Goal: Task Accomplishment & Management: Complete application form

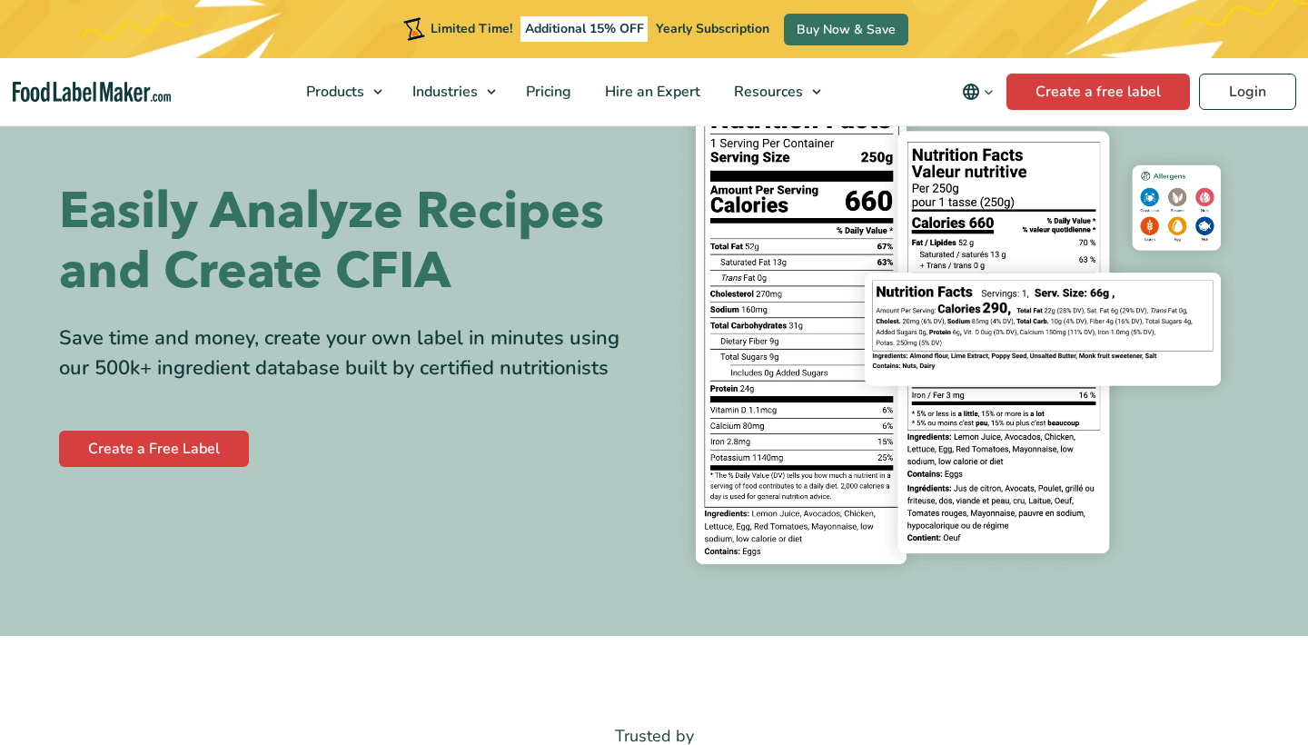
scroll to position [103, 0]
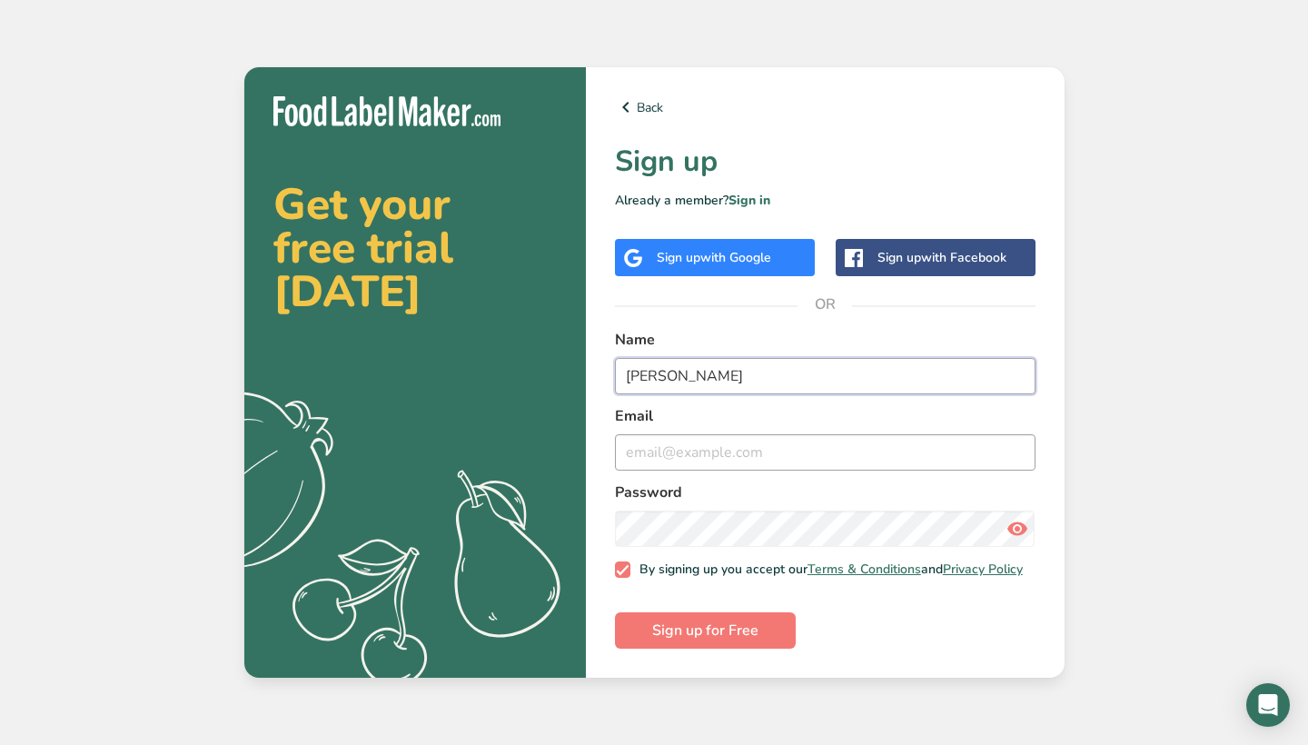
type input "[PERSON_NAME]"
type input "[EMAIL_ADDRESS][DOMAIN_NAME]"
click at [1020, 530] on icon at bounding box center [1017, 528] width 22 height 33
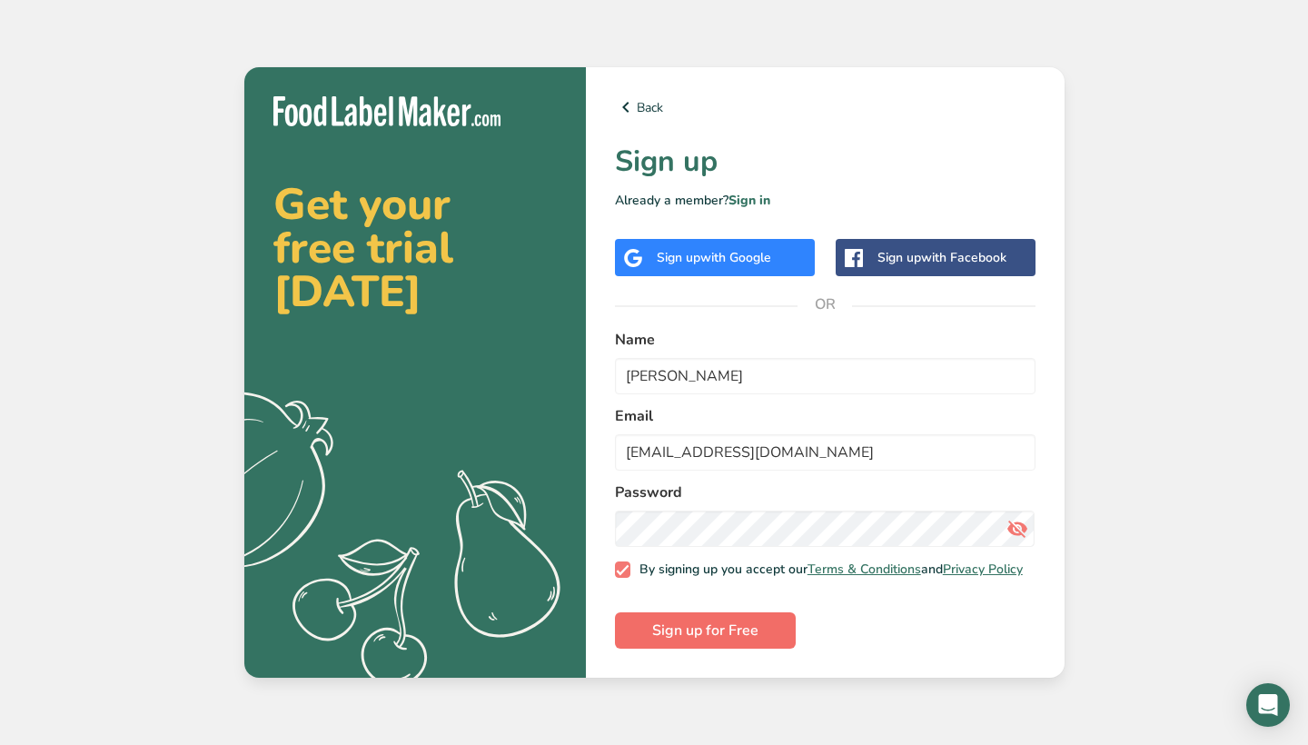
click at [767, 628] on button "Sign up for Free" at bounding box center [705, 630] width 181 height 36
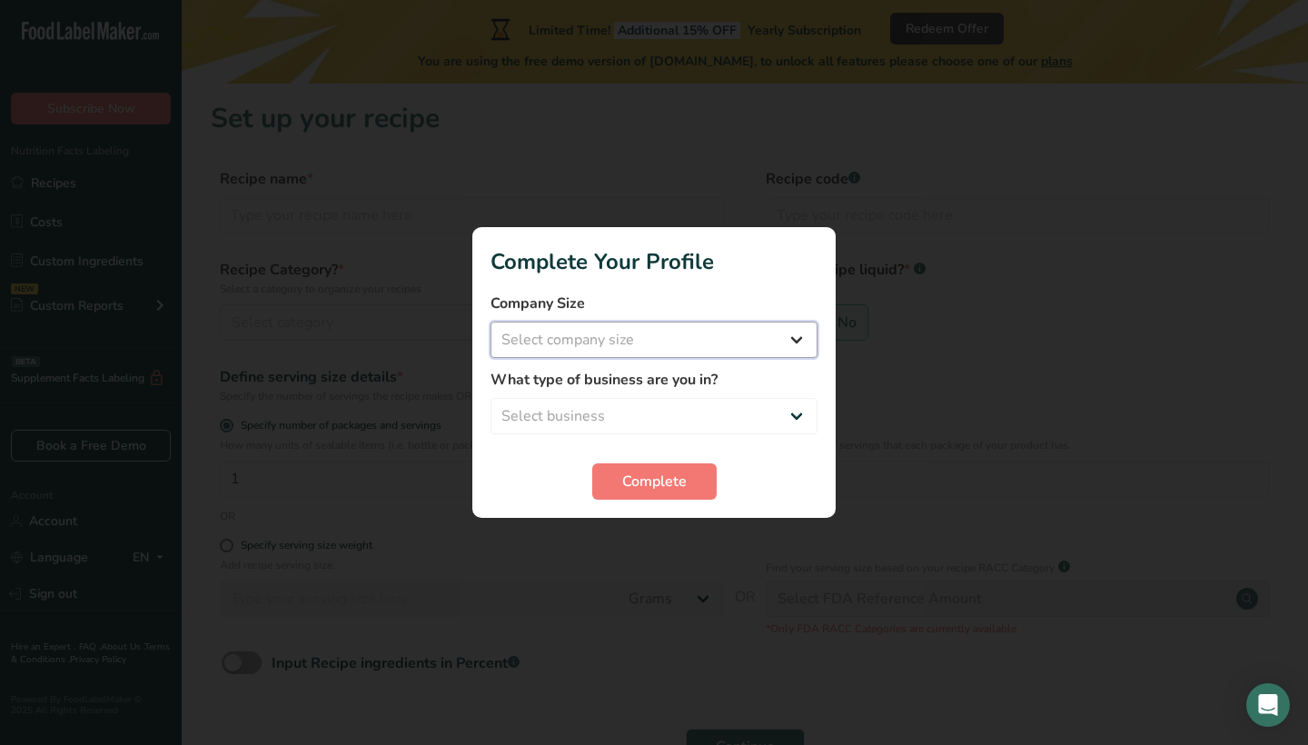
select select "1"
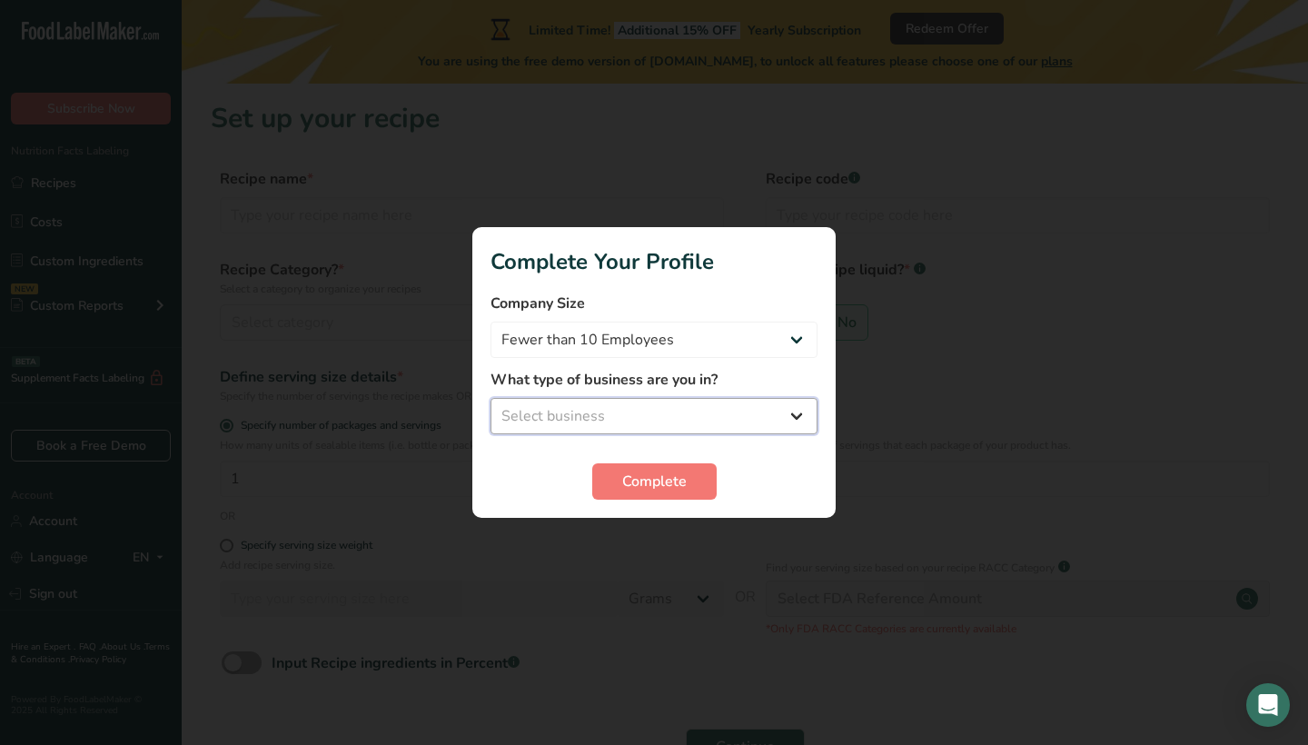
select select "2"
click at [608, 489] on button "Complete" at bounding box center [654, 481] width 124 height 36
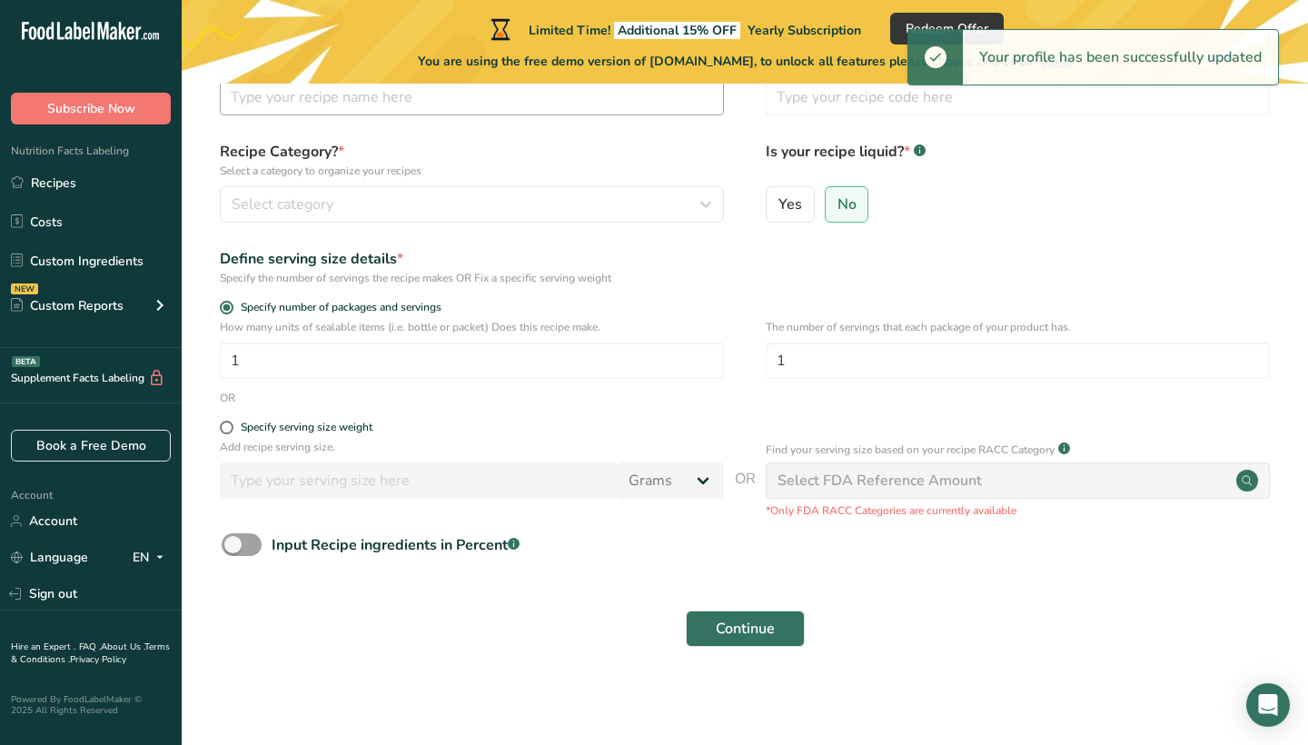
scroll to position [117, 0]
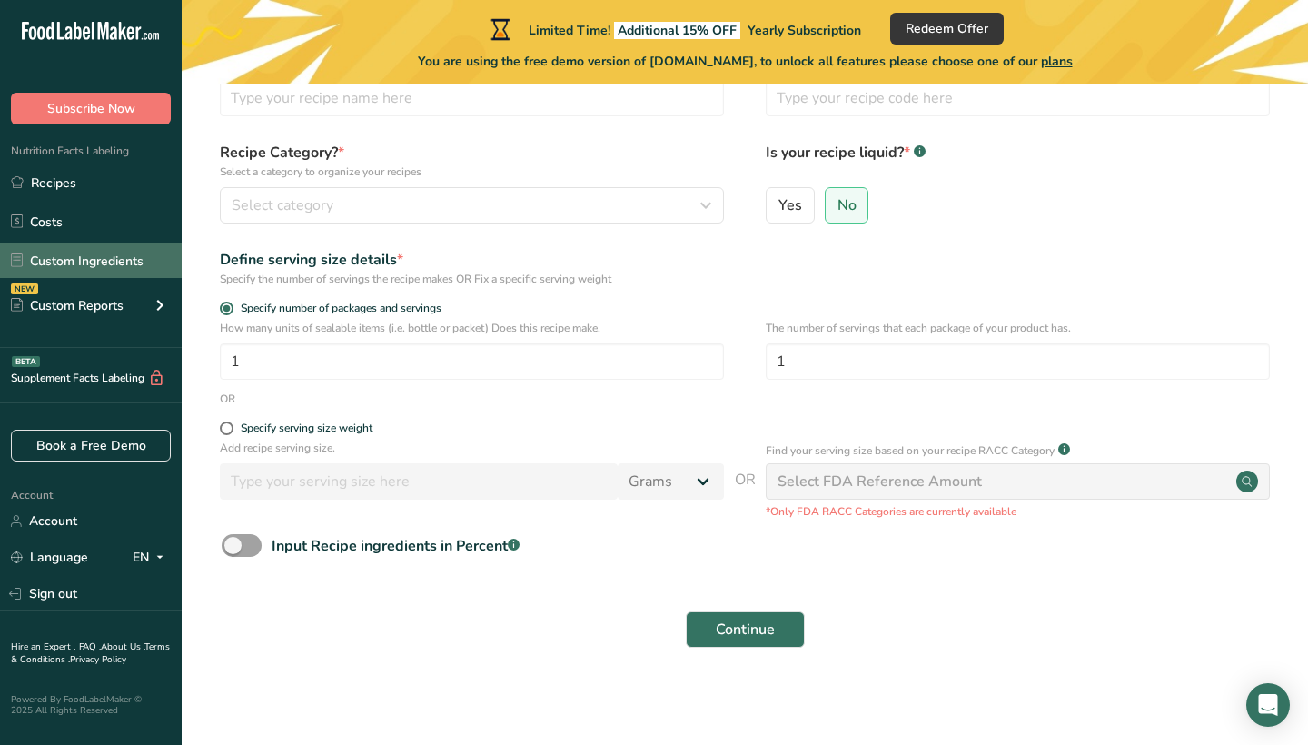
click at [115, 258] on link "Custom Ingredients" at bounding box center [91, 260] width 182 height 35
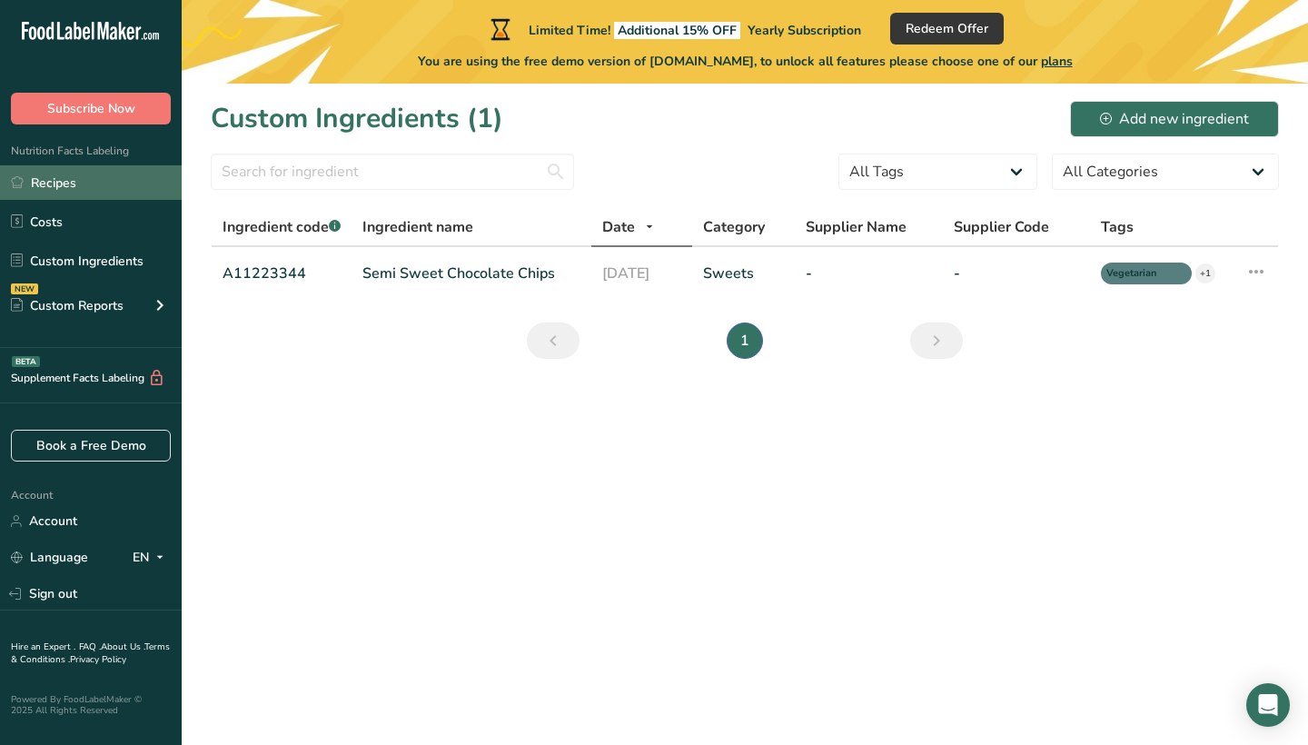
click at [134, 183] on link "Recipes" at bounding box center [91, 182] width 182 height 35
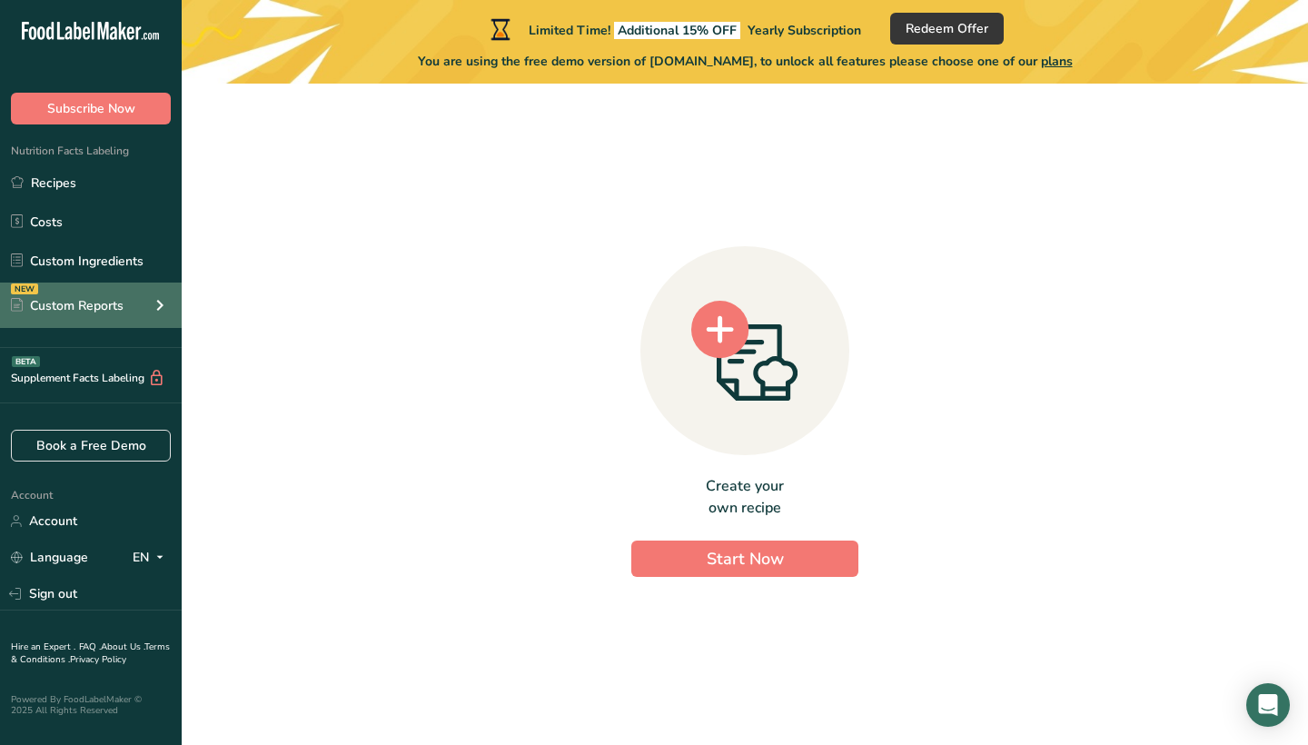
click at [125, 301] on div "NEW Custom Reports" at bounding box center [91, 304] width 182 height 45
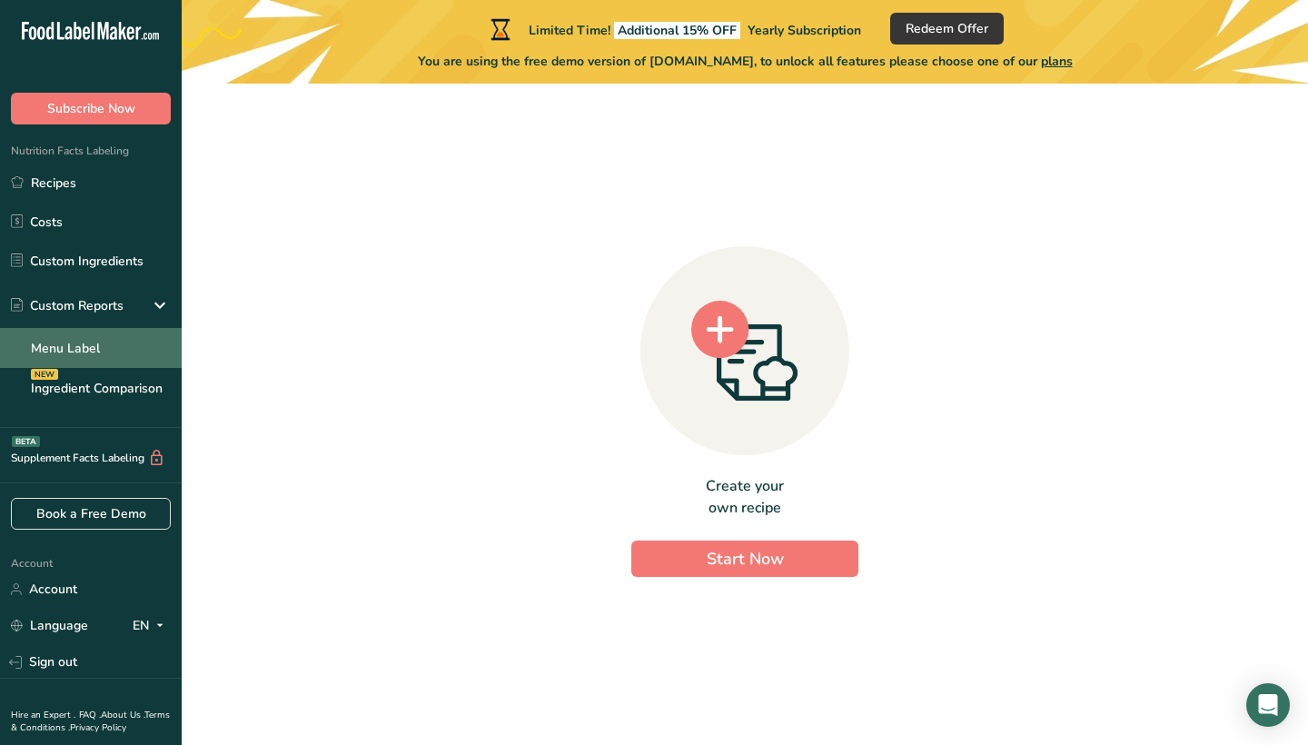
click at [114, 338] on link "Menu Label" at bounding box center [91, 348] width 182 height 40
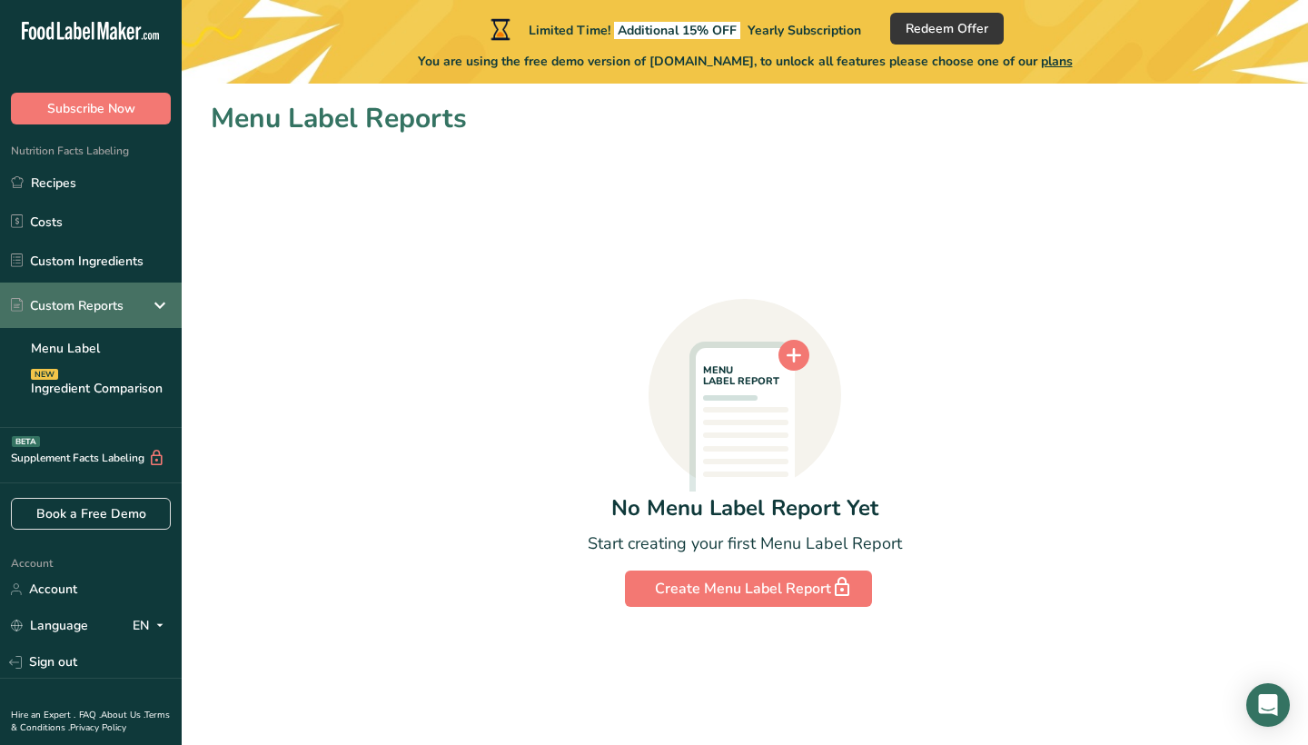
click at [167, 310] on icon at bounding box center [160, 305] width 22 height 33
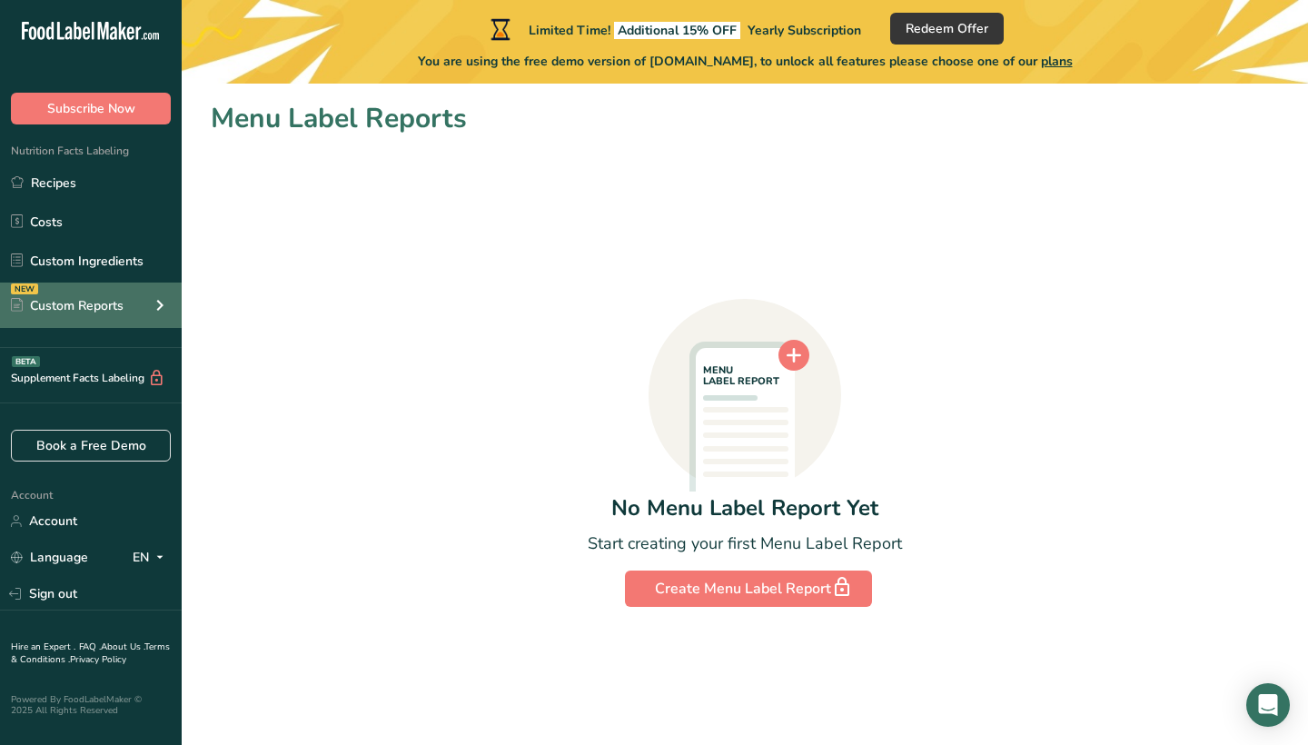
click at [151, 308] on icon at bounding box center [160, 305] width 22 height 33
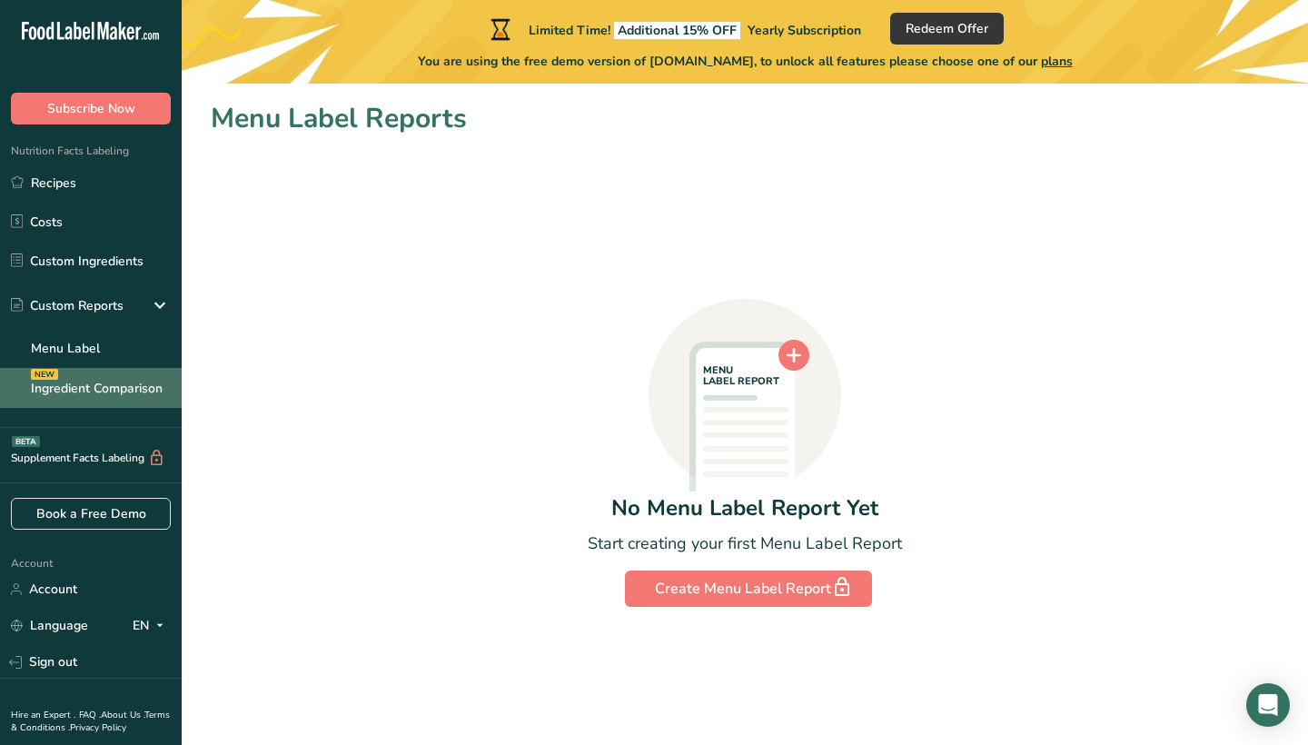
click at [125, 377] on link "Ingredient Comparison NEW" at bounding box center [91, 388] width 182 height 40
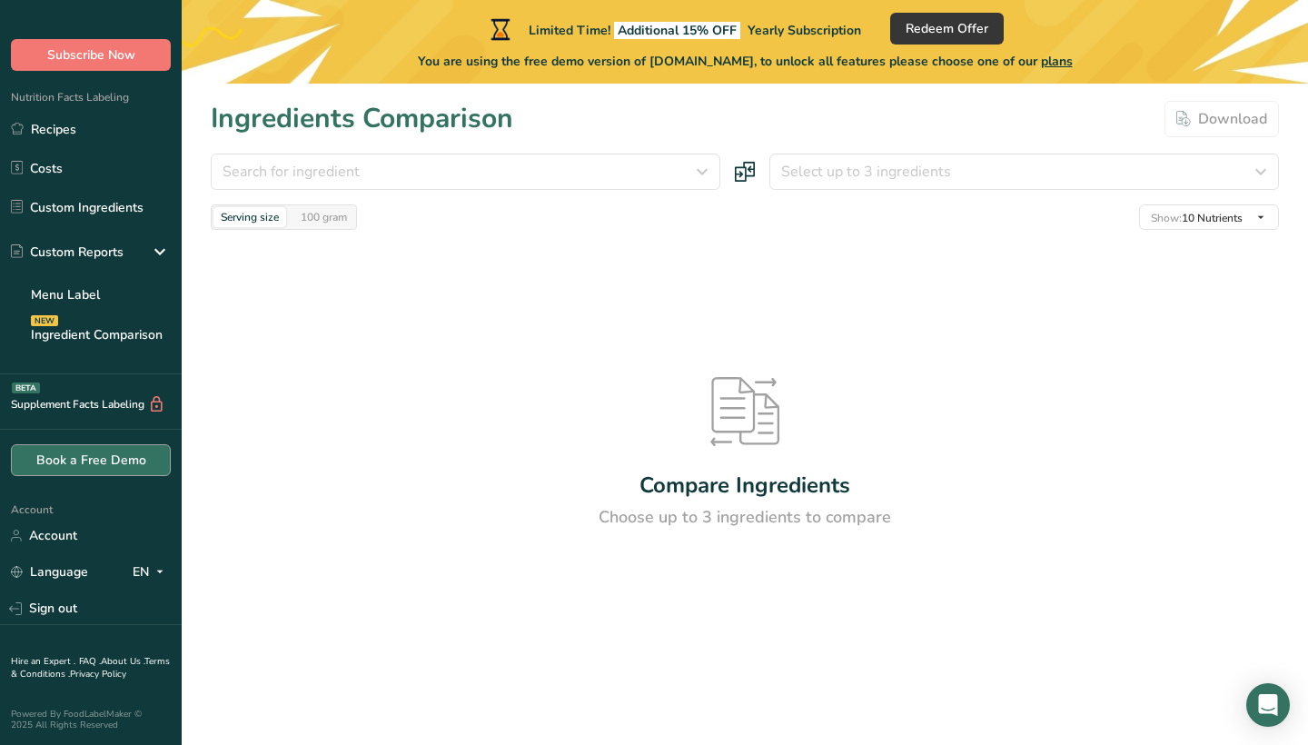
scroll to position [54, 0]
click at [116, 138] on link "Recipes" at bounding box center [91, 129] width 182 height 35
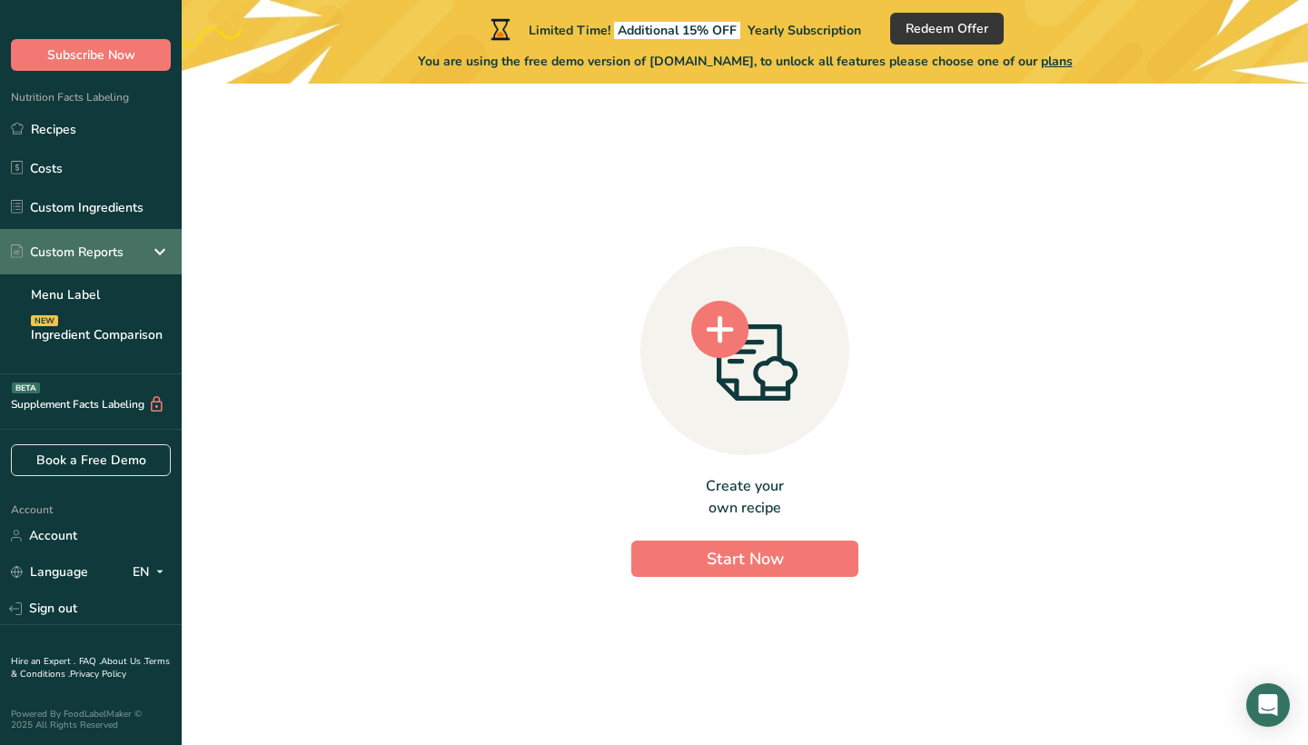
click at [163, 249] on icon at bounding box center [160, 251] width 22 height 33
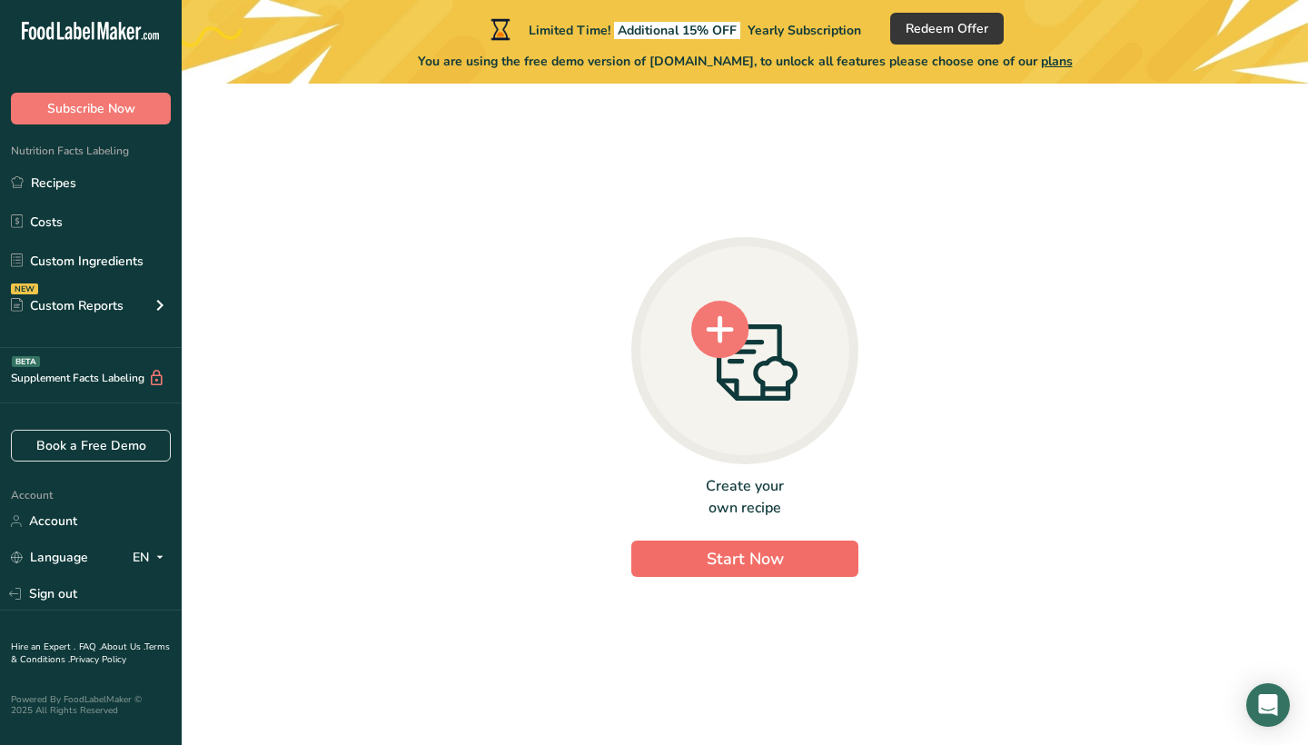
click at [715, 566] on span "Start Now" at bounding box center [745, 559] width 77 height 22
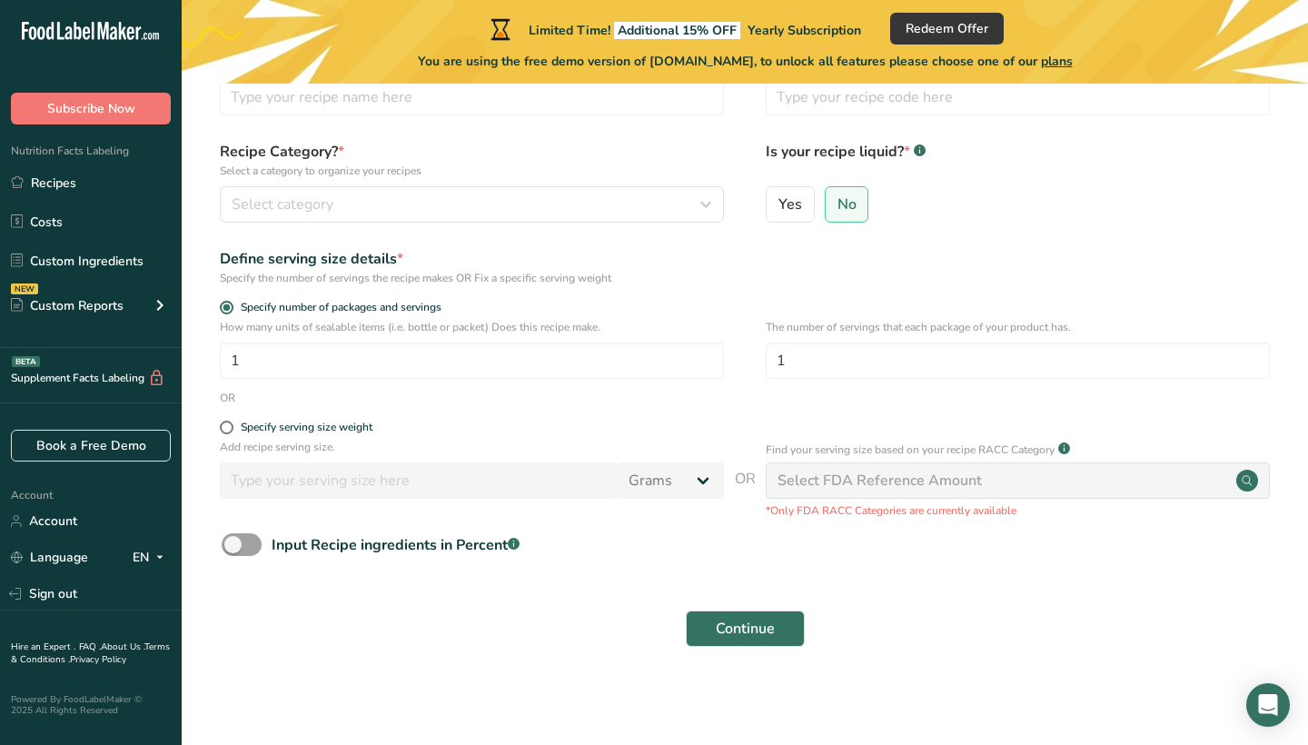
scroll to position [117, 0]
click at [494, 215] on div "Select category" at bounding box center [467, 205] width 470 height 22
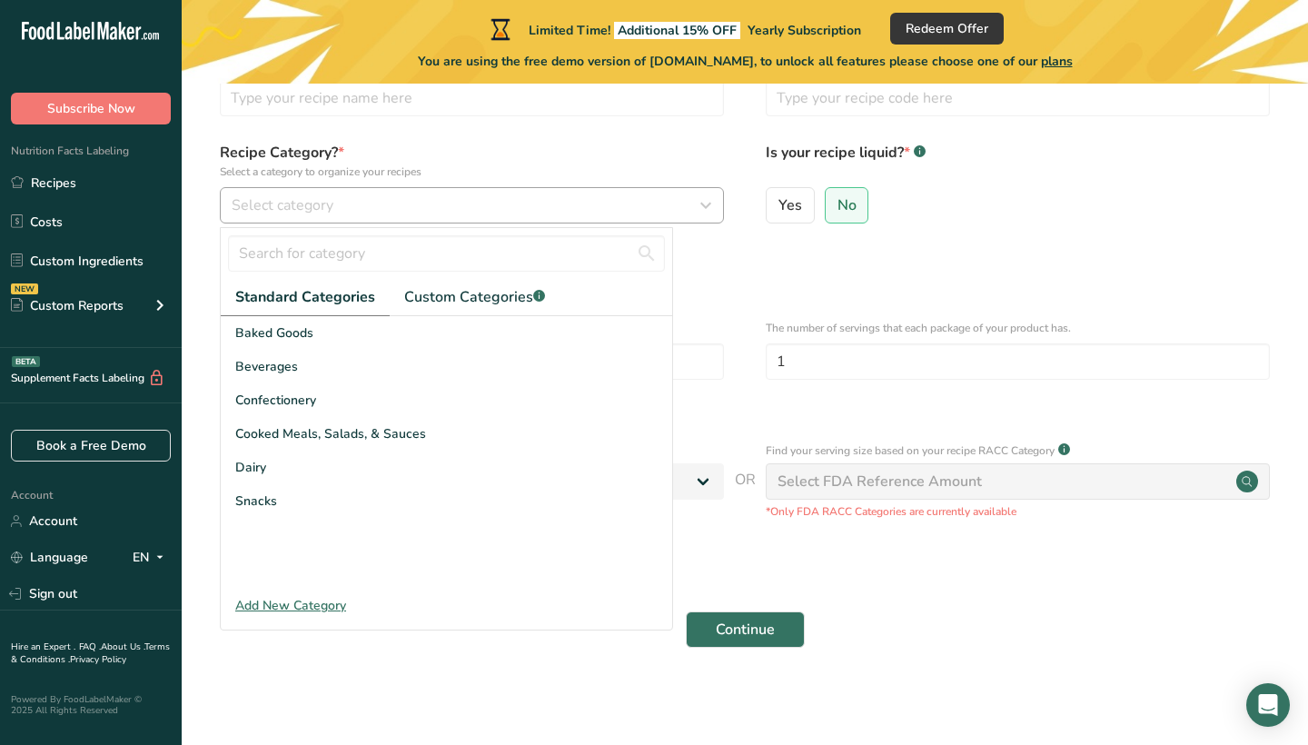
click at [484, 209] on div "Select category" at bounding box center [467, 205] width 470 height 22
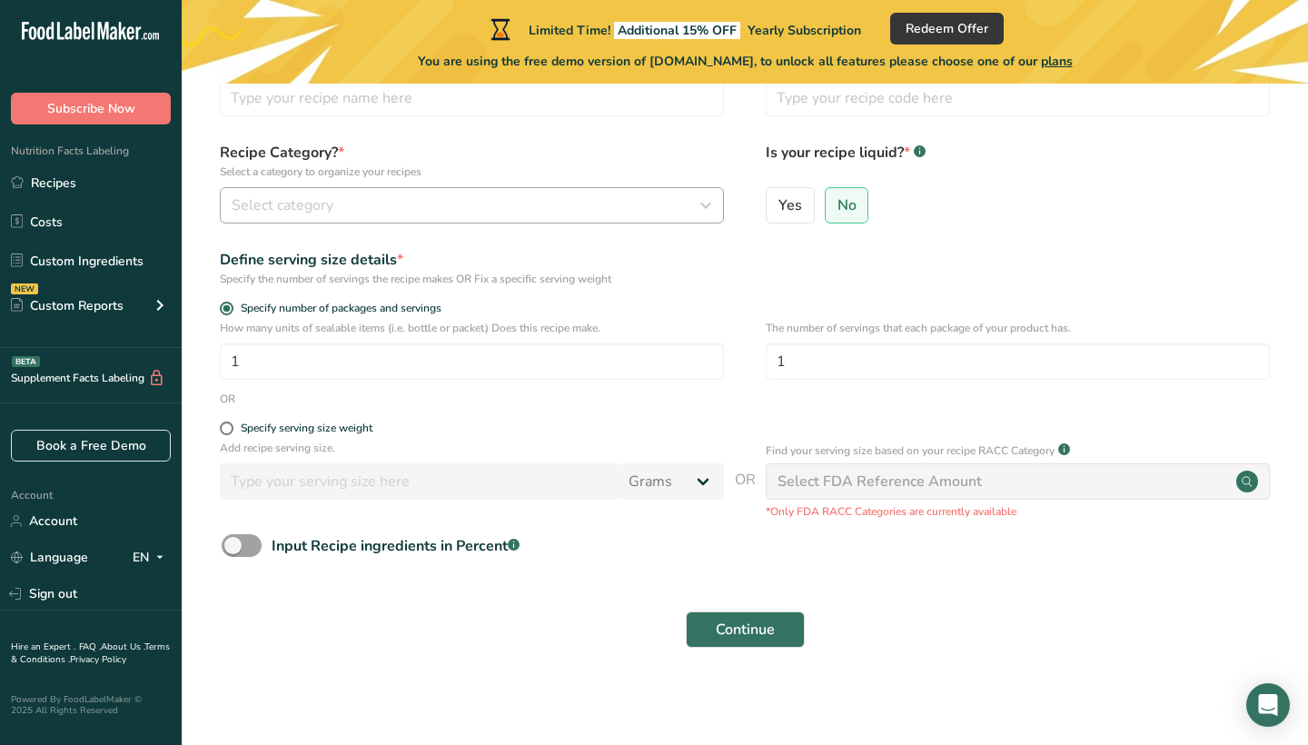
click at [470, 199] on div "Select category" at bounding box center [467, 205] width 470 height 22
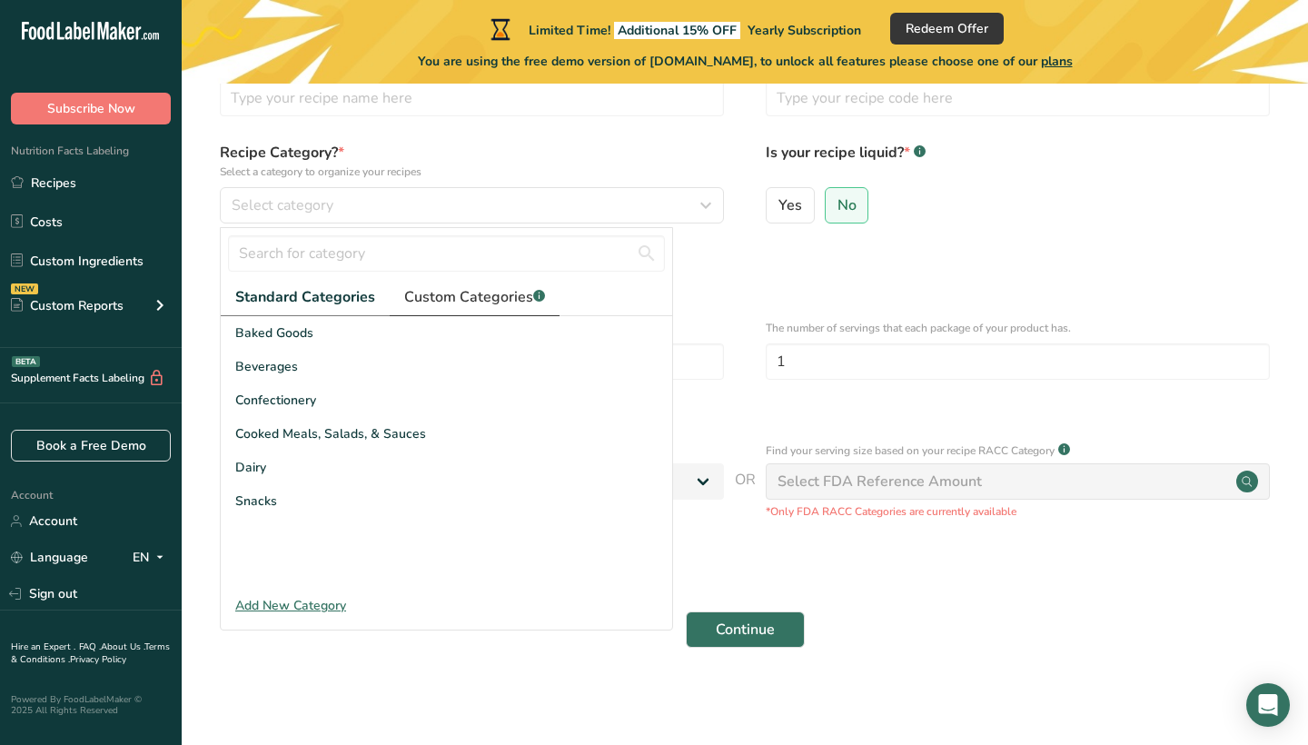
click at [441, 308] on link "Custom Categories .a-a{fill:#347362;}.b-a{fill:#fff;}" at bounding box center [475, 297] width 170 height 37
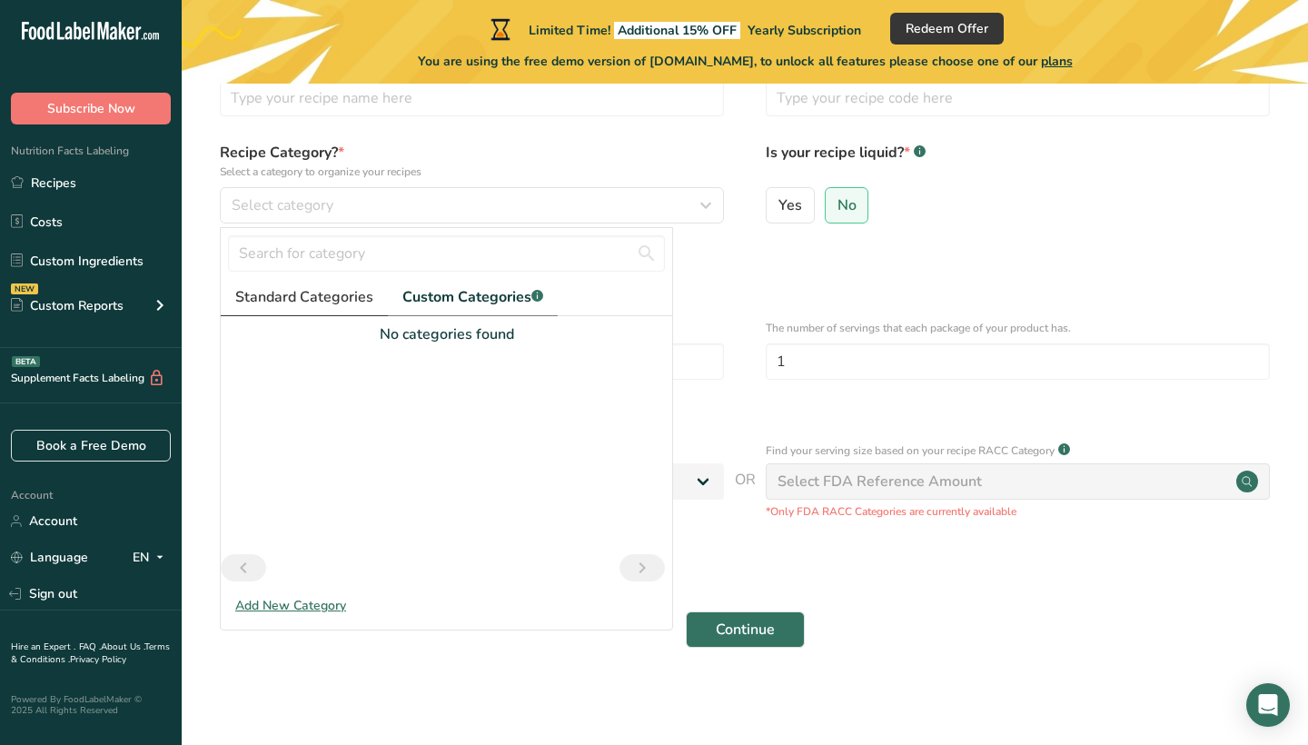
click at [366, 296] on span "Standard Categories" at bounding box center [304, 297] width 138 height 22
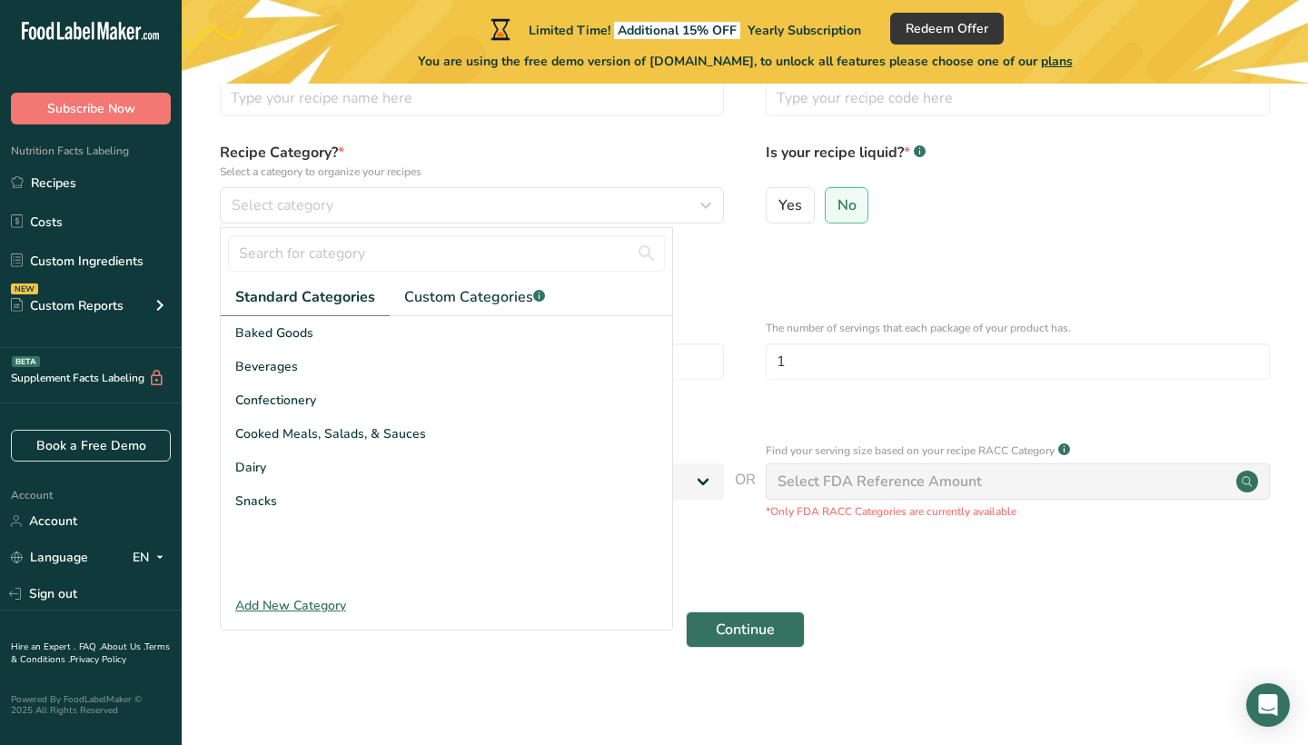
click at [297, 609] on div "Add New Category" at bounding box center [446, 605] width 451 height 19
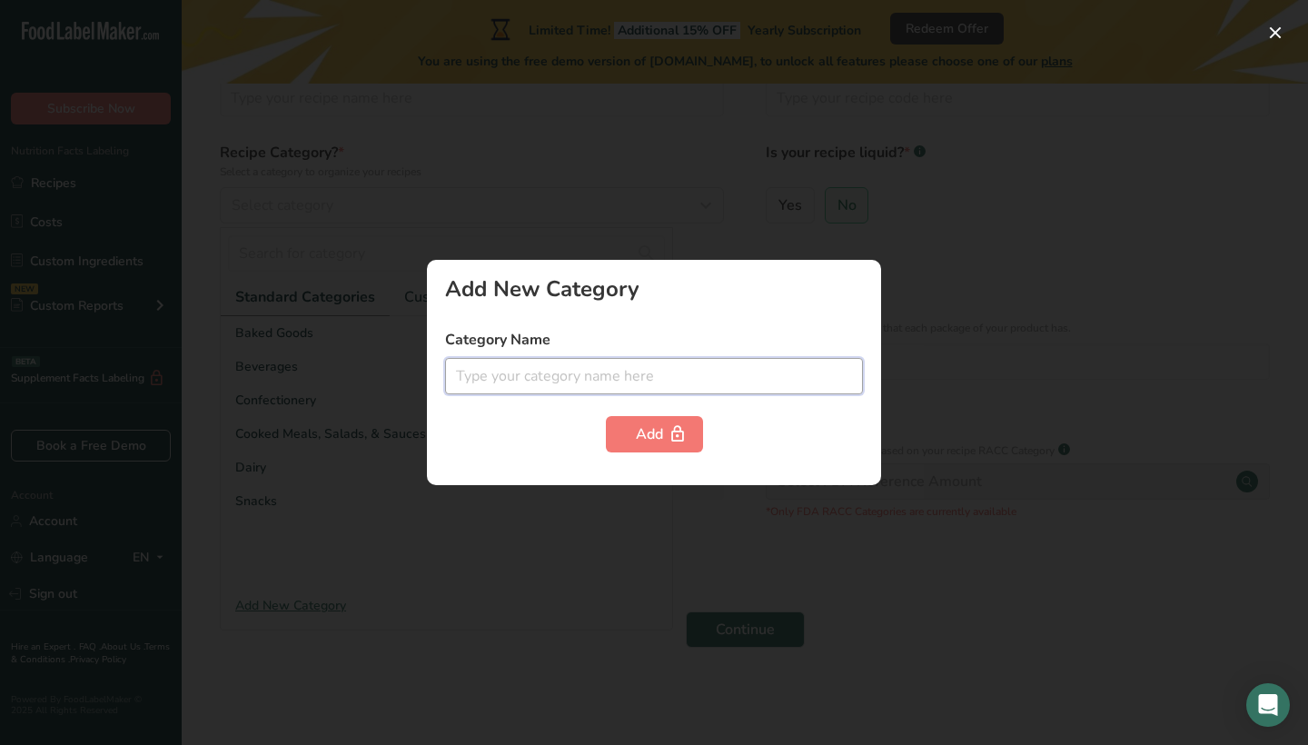
click at [601, 365] on input "text" at bounding box center [654, 376] width 418 height 36
type input "c"
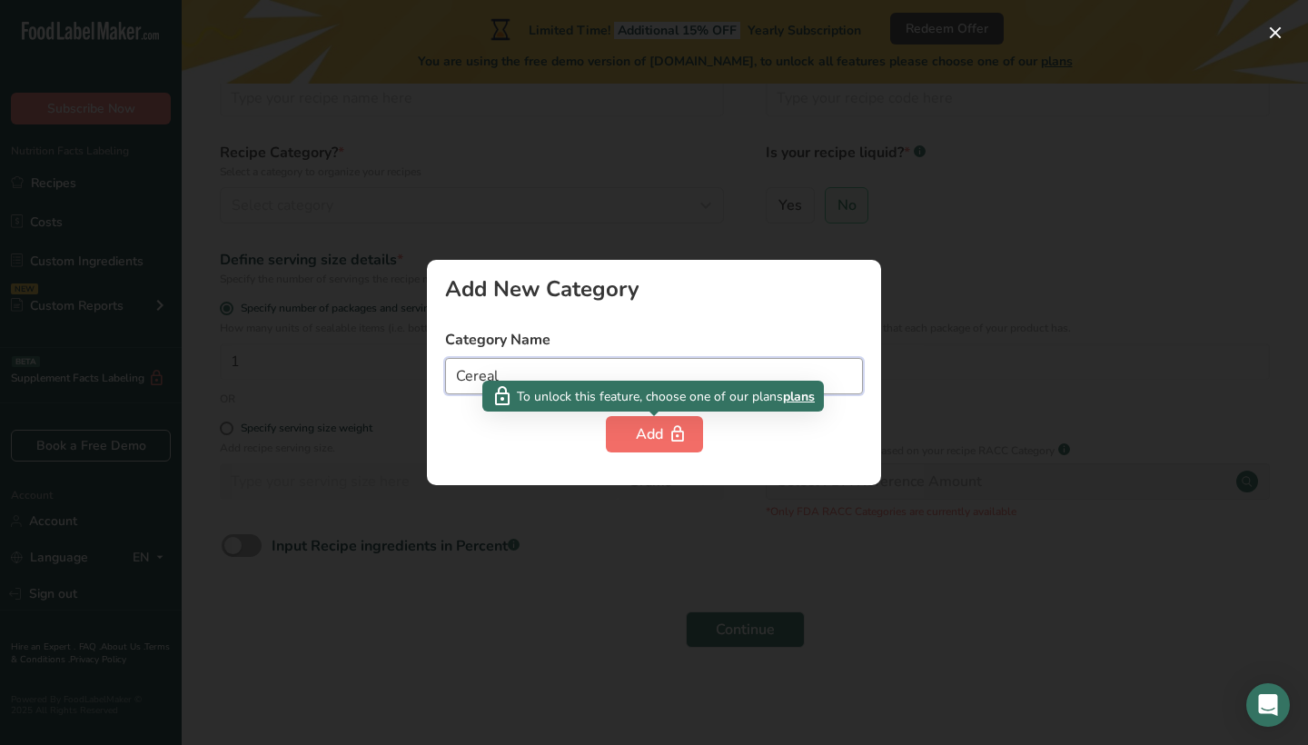
type input "Cereal"
click at [640, 446] on button "Add" at bounding box center [654, 434] width 97 height 36
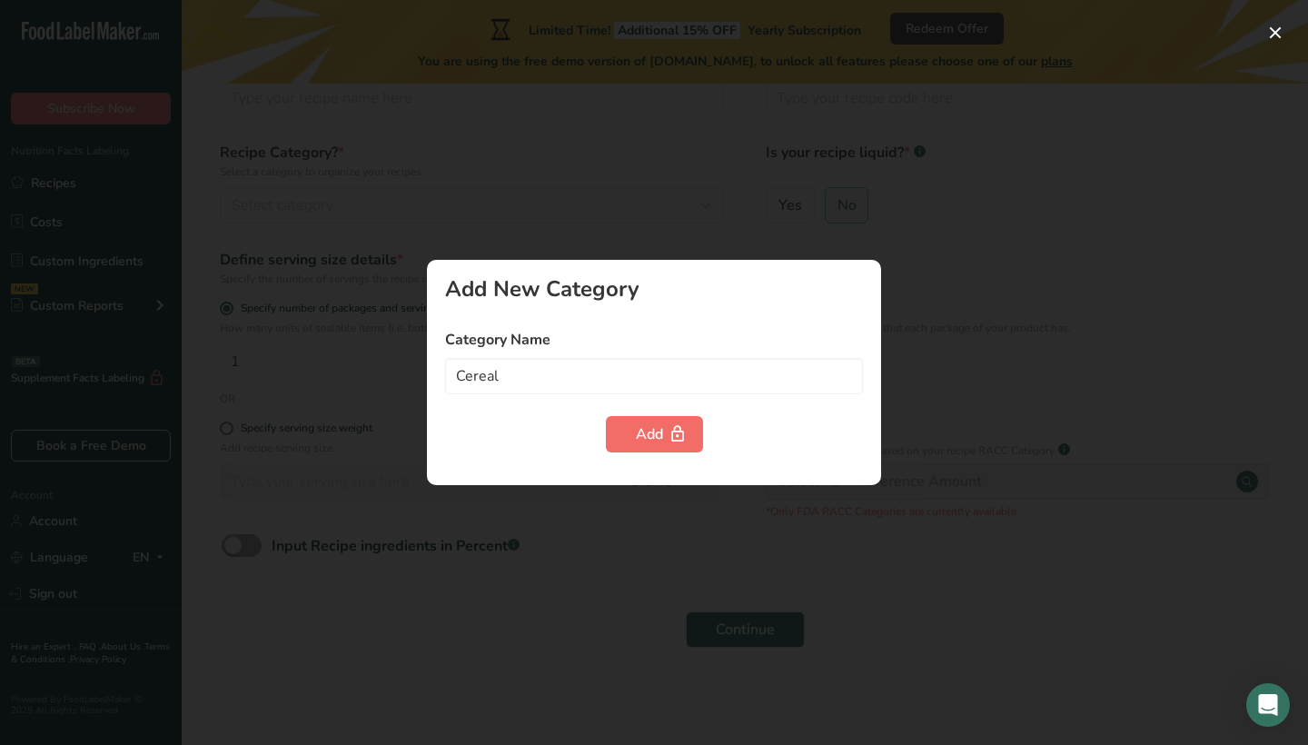
click at [639, 423] on div "Add" at bounding box center [654, 434] width 37 height 22
click at [1260, 40] on div at bounding box center [654, 372] width 1308 height 745
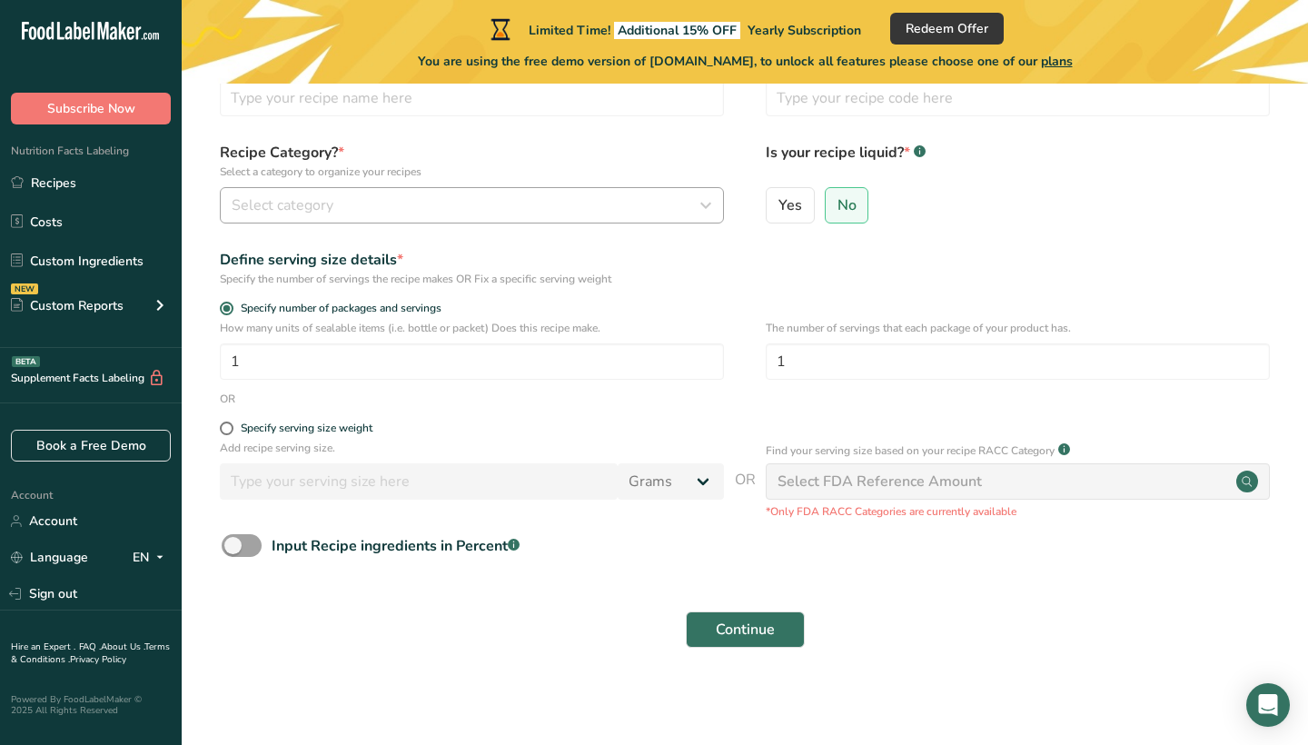
click at [471, 200] on div "Select category" at bounding box center [467, 205] width 470 height 22
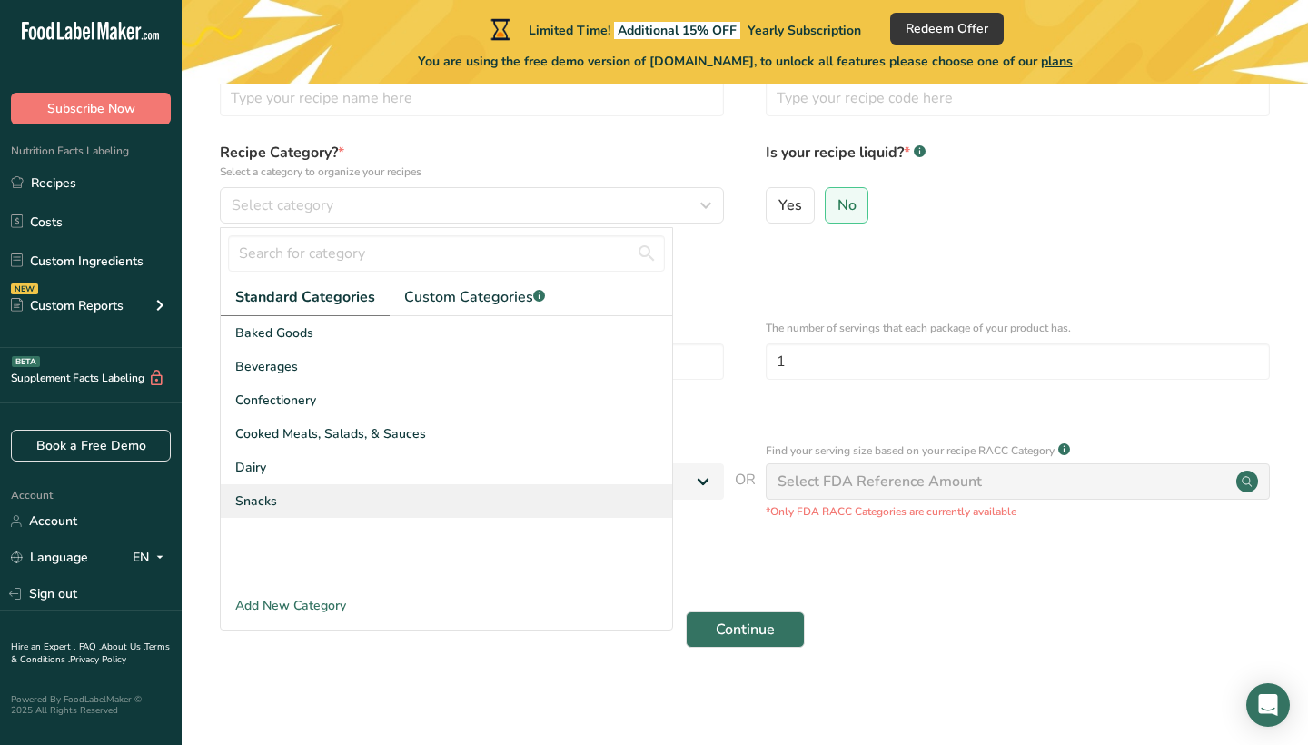
click at [298, 499] on div "Snacks" at bounding box center [446, 501] width 451 height 34
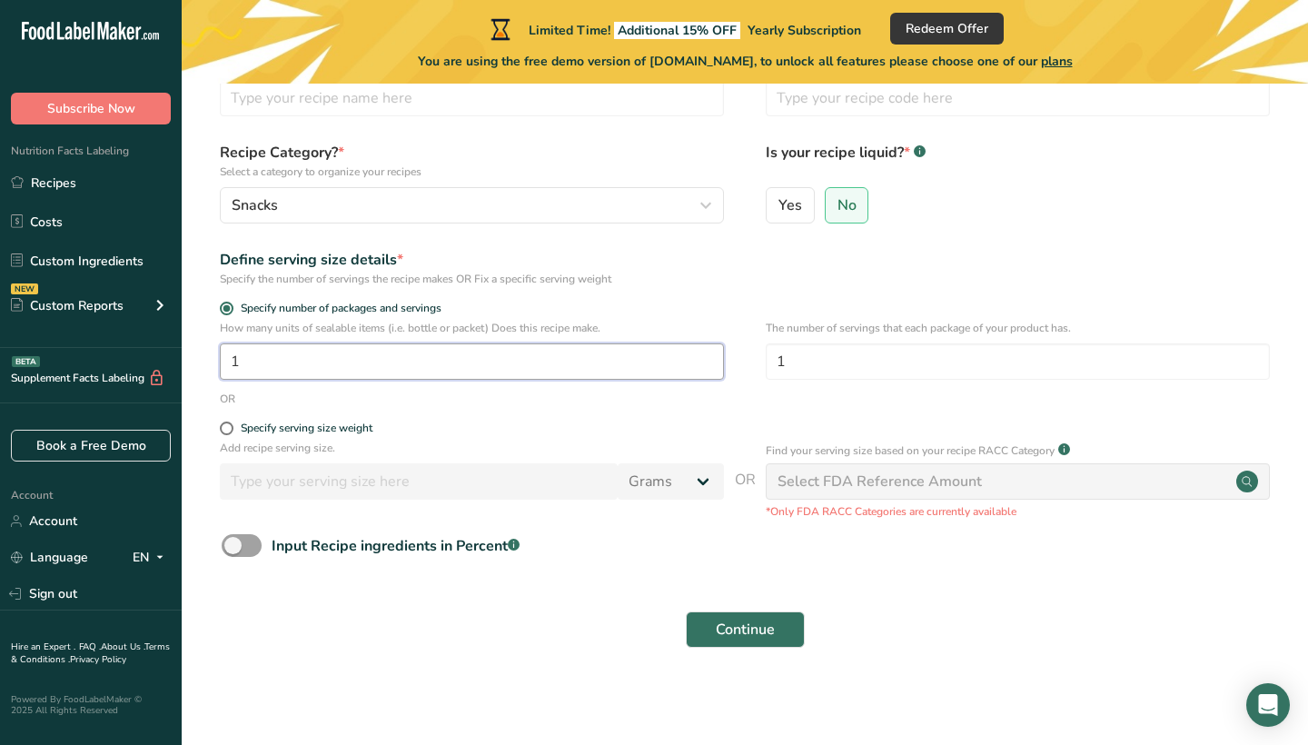
click at [433, 358] on input "1" at bounding box center [472, 361] width 504 height 36
click at [610, 401] on div "OR" at bounding box center [745, 399] width 1068 height 16
click at [240, 302] on span "Specify number of packages and servings" at bounding box center [337, 309] width 208 height 14
click at [232, 302] on input "Specify number of packages and servings" at bounding box center [226, 308] width 12 height 12
click at [239, 302] on span "Specify number of packages and servings" at bounding box center [337, 309] width 208 height 14
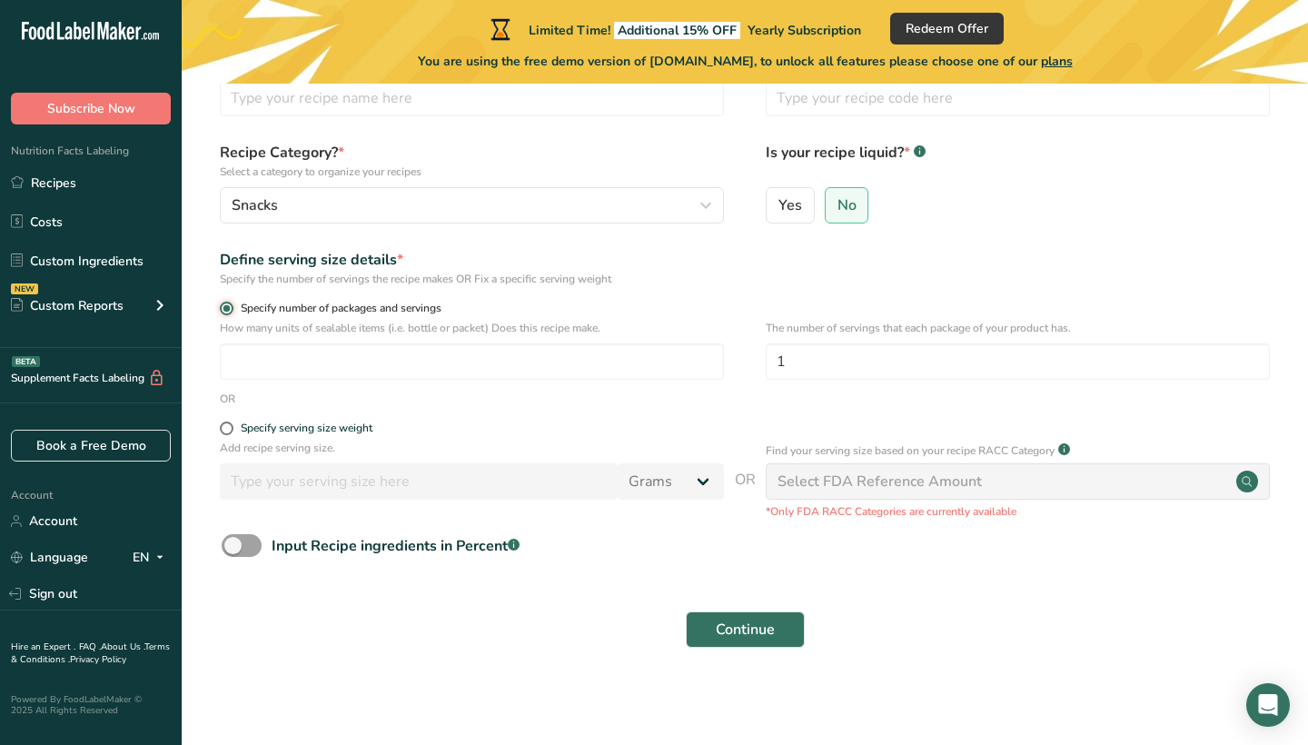
click at [232, 302] on input "Specify number of packages and servings" at bounding box center [226, 308] width 12 height 12
click at [453, 366] on input "number" at bounding box center [472, 361] width 504 height 36
type input "12"
click at [887, 351] on input "1" at bounding box center [1018, 361] width 504 height 36
click at [229, 435] on div "Specify serving size weight" at bounding box center [472, 430] width 504 height 18
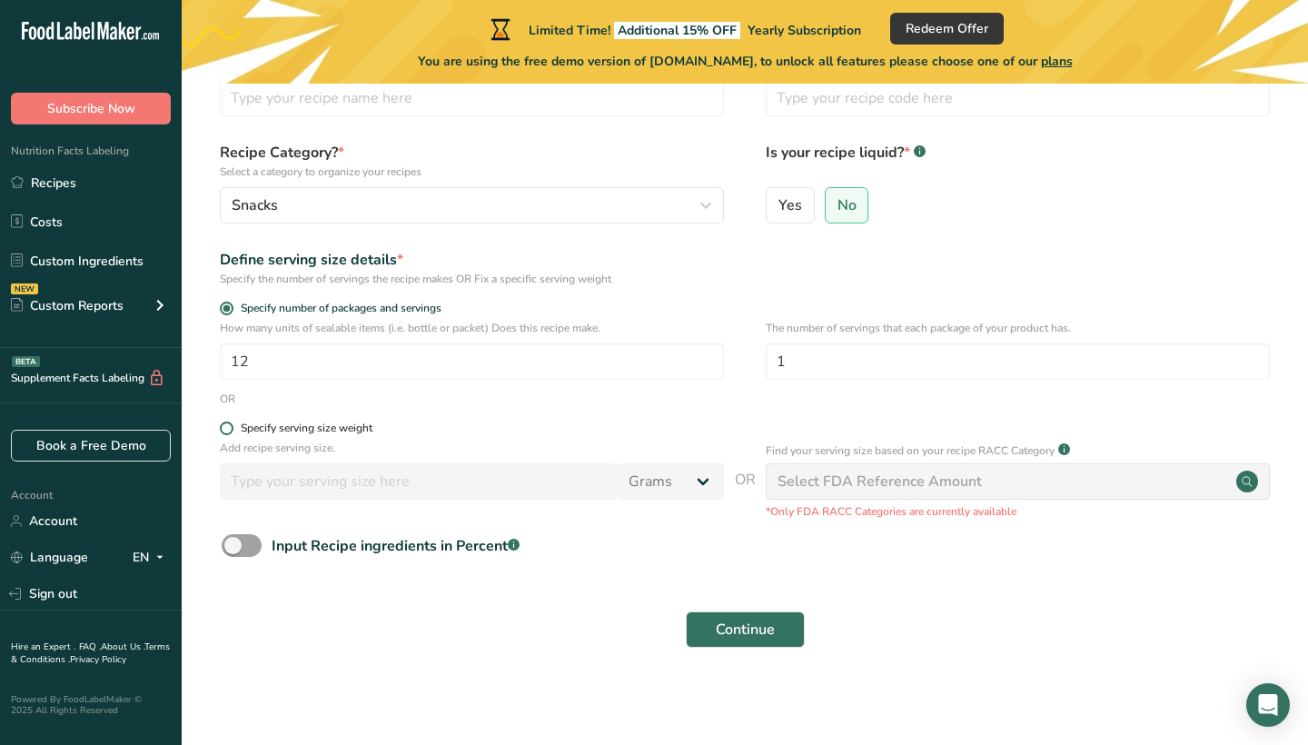
click at [222, 432] on span at bounding box center [227, 428] width 14 height 14
click at [222, 432] on input "Specify serving size weight" at bounding box center [226, 428] width 12 height 12
radio input "true"
radio input "false"
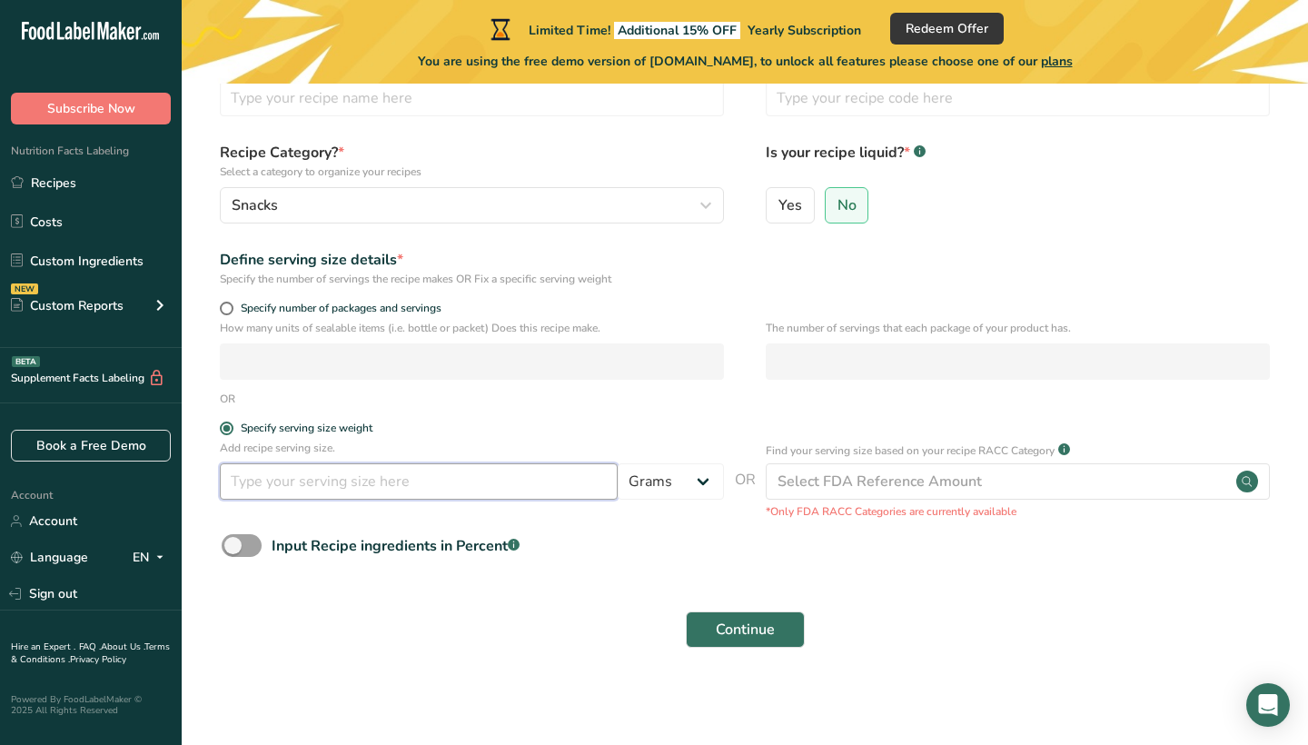
click at [292, 489] on input "number" at bounding box center [419, 481] width 398 height 36
type input "40"
click at [745, 635] on span "Continue" at bounding box center [745, 630] width 59 height 22
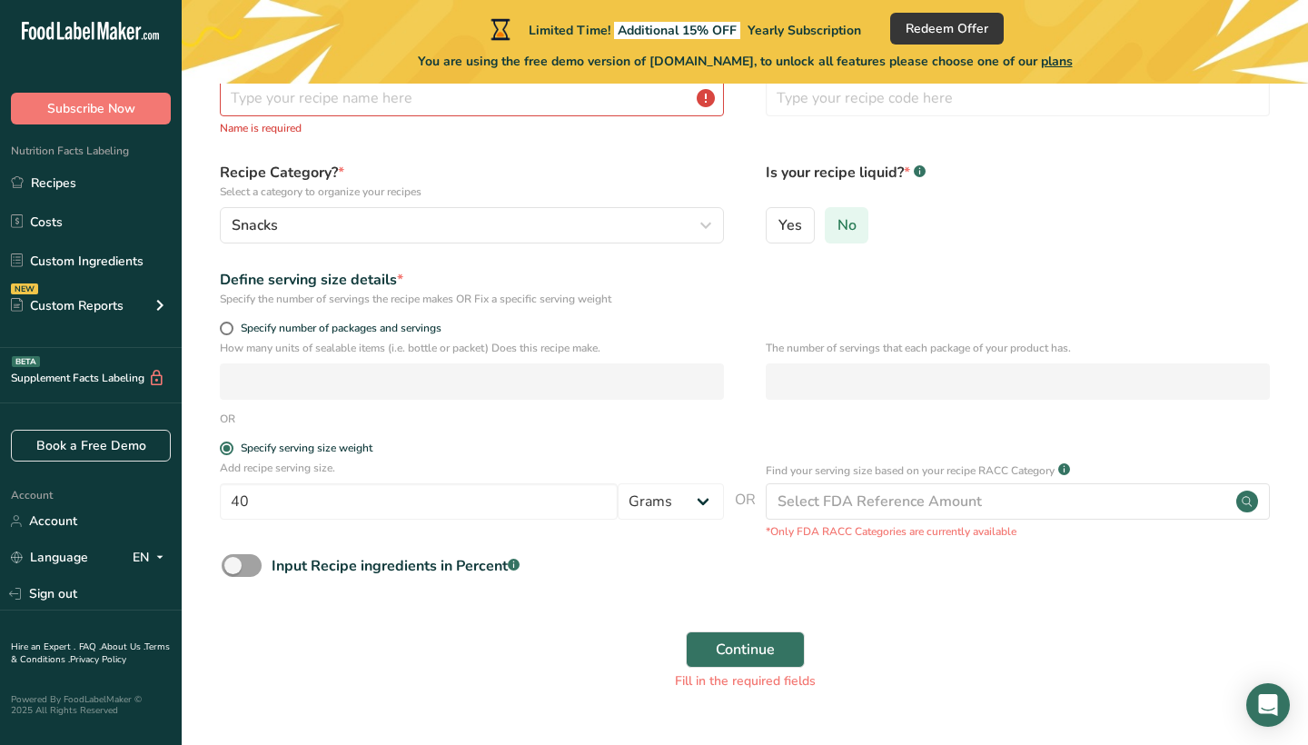
click at [852, 239] on label "No" at bounding box center [847, 225] width 45 height 36
click at [837, 231] on input "No" at bounding box center [832, 225] width 12 height 12
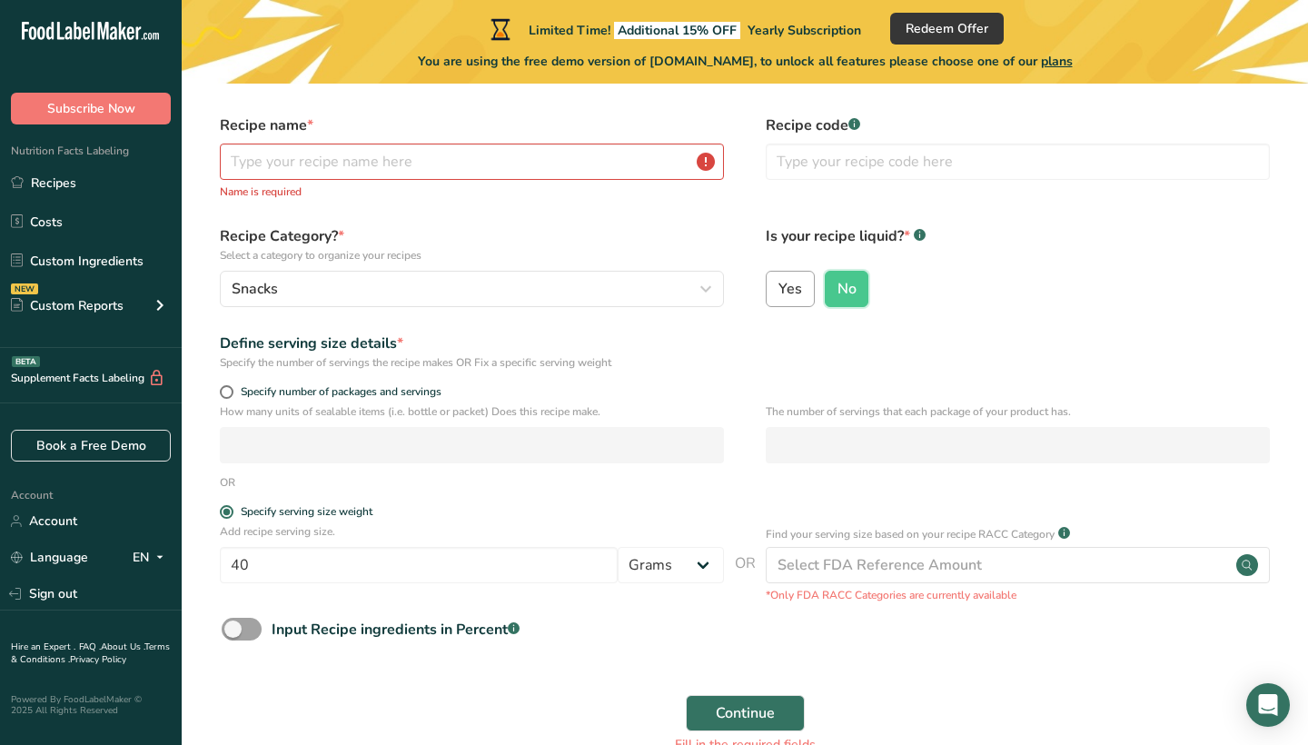
scroll to position [30, 0]
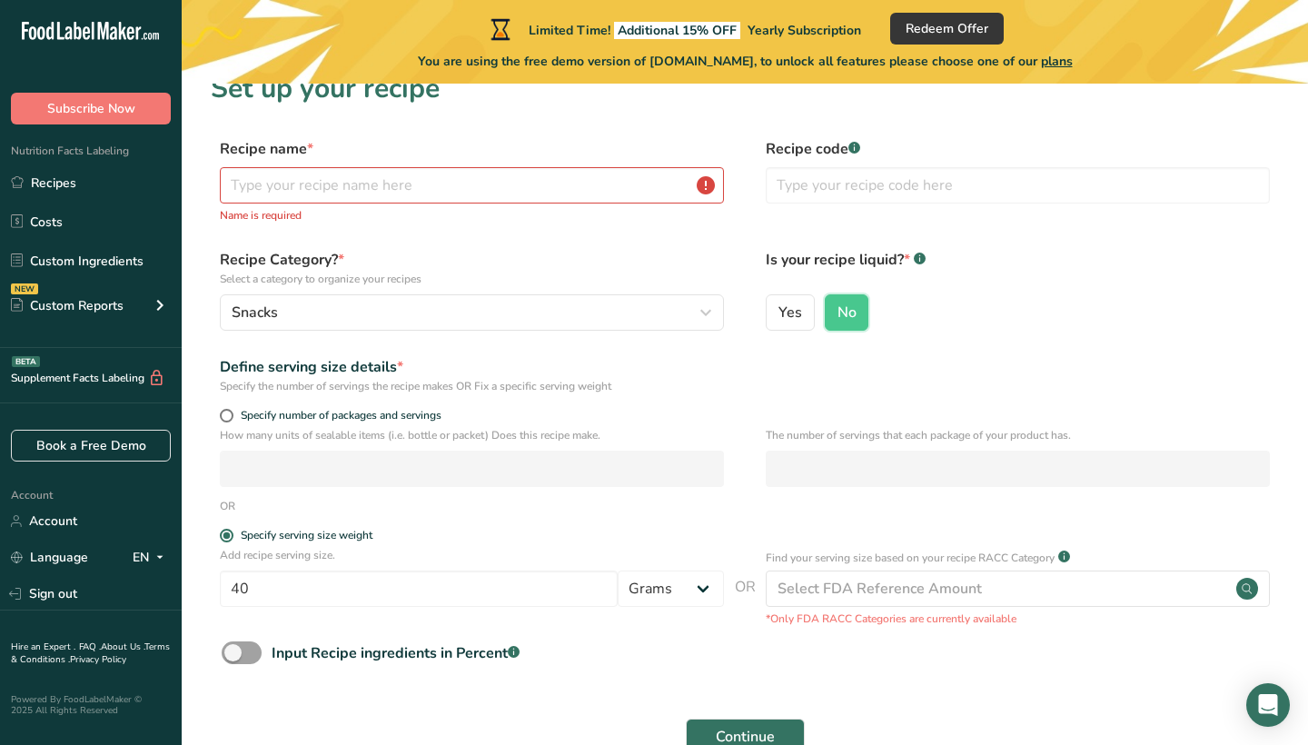
click at [600, 154] on label "Recipe name *" at bounding box center [472, 149] width 504 height 22
click at [599, 172] on input "text" at bounding box center [472, 185] width 504 height 36
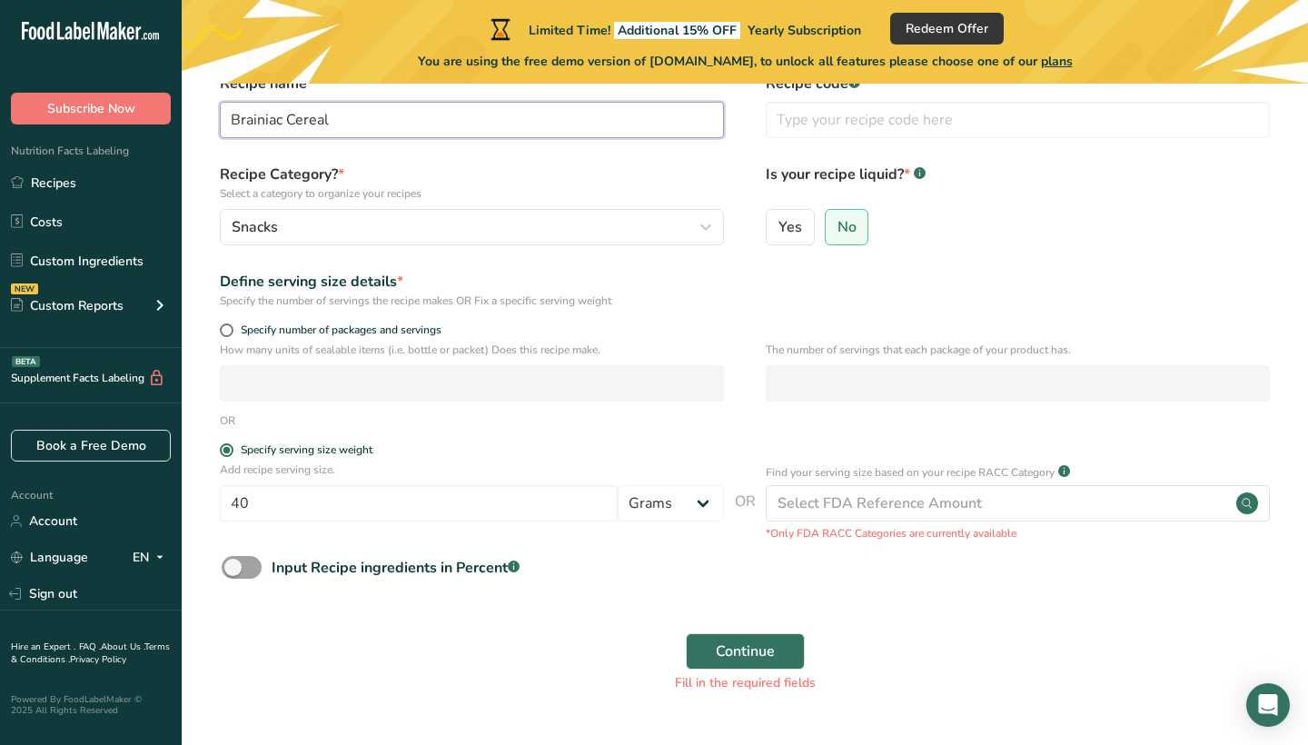
scroll to position [98, 0]
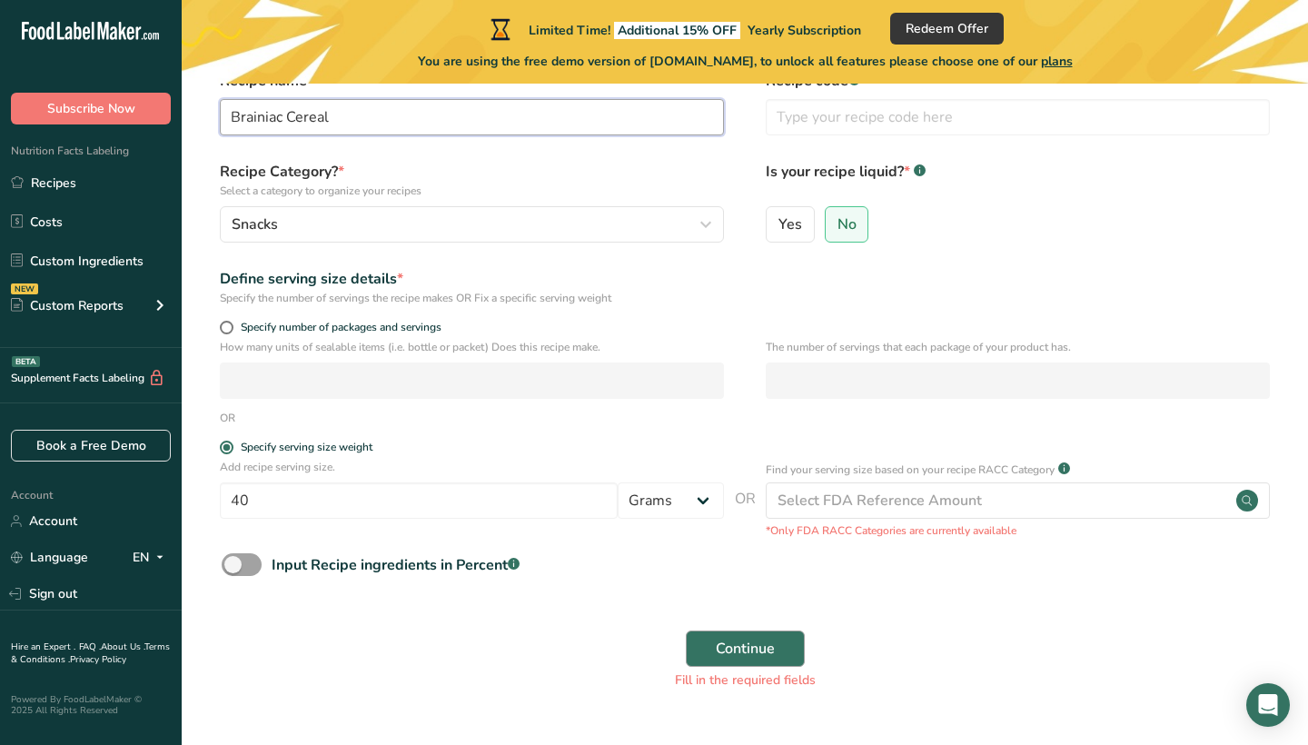
type input "Brainiac Cereal"
click at [754, 658] on span "Continue" at bounding box center [745, 649] width 59 height 22
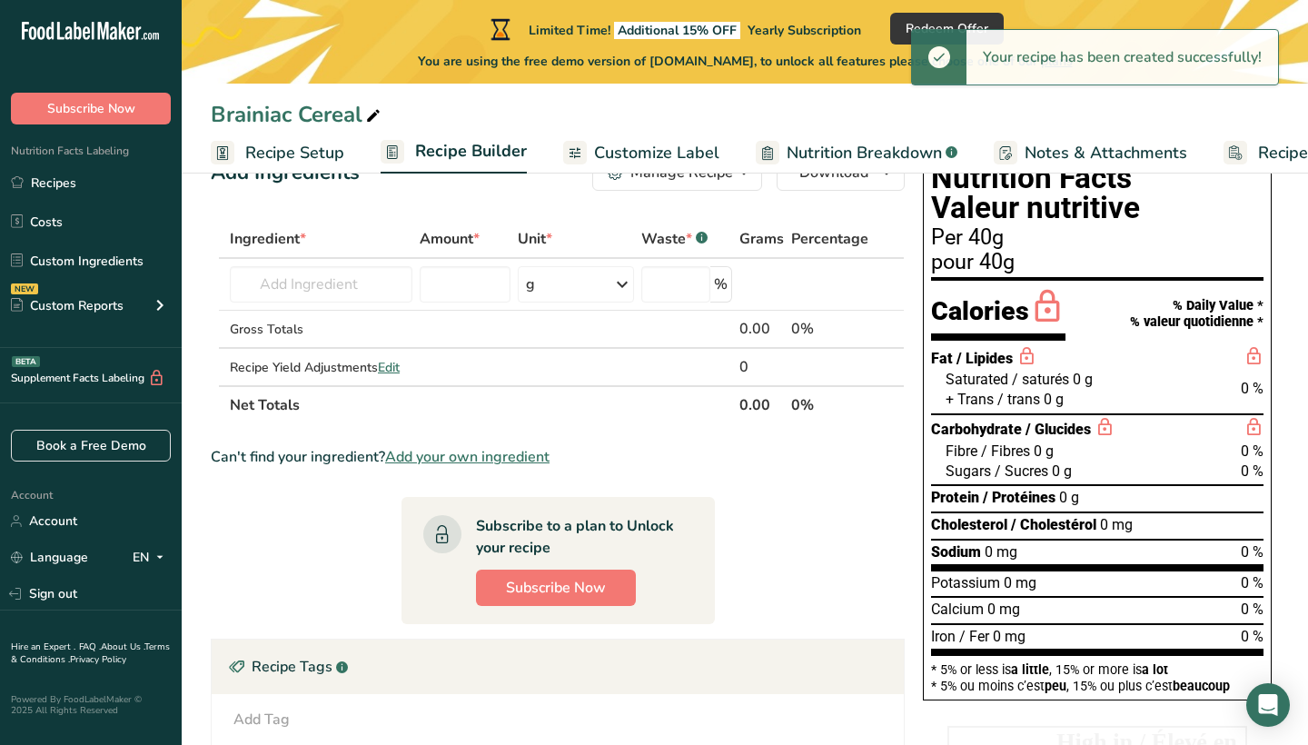
scroll to position [62, 0]
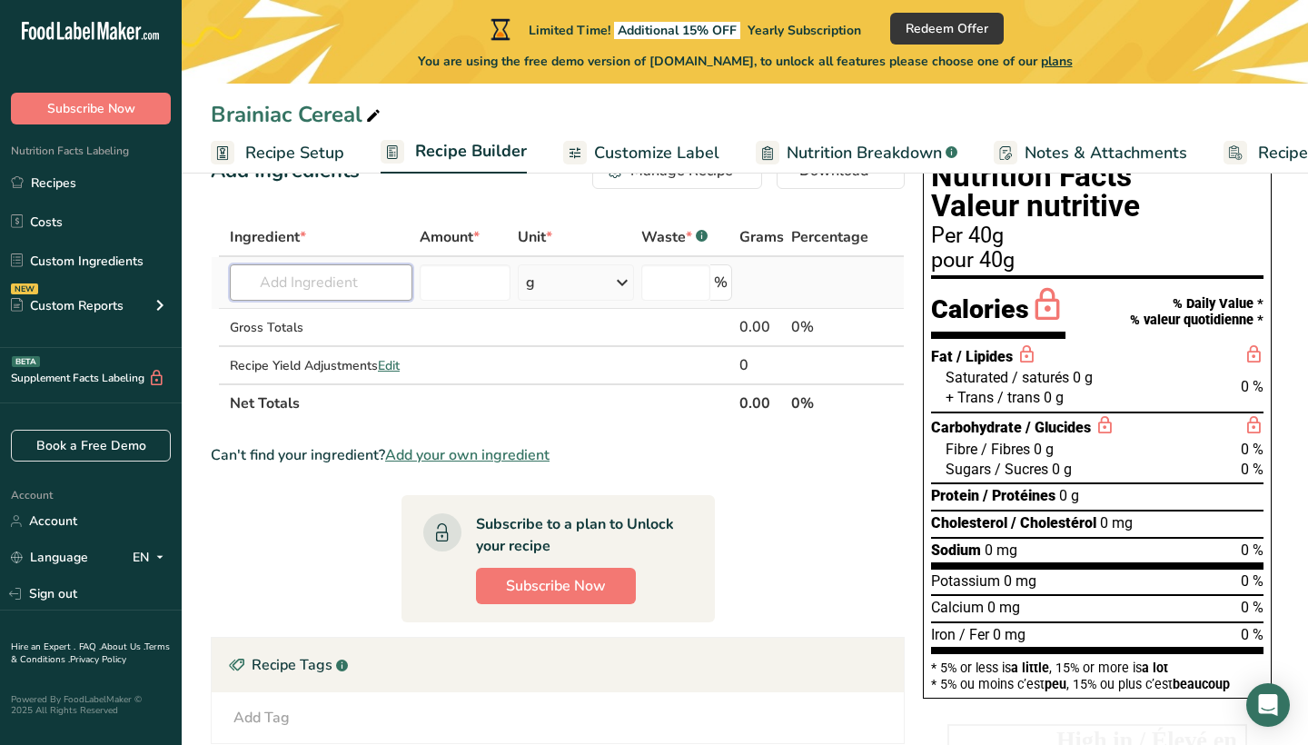
click at [382, 284] on input "text" at bounding box center [321, 282] width 183 height 36
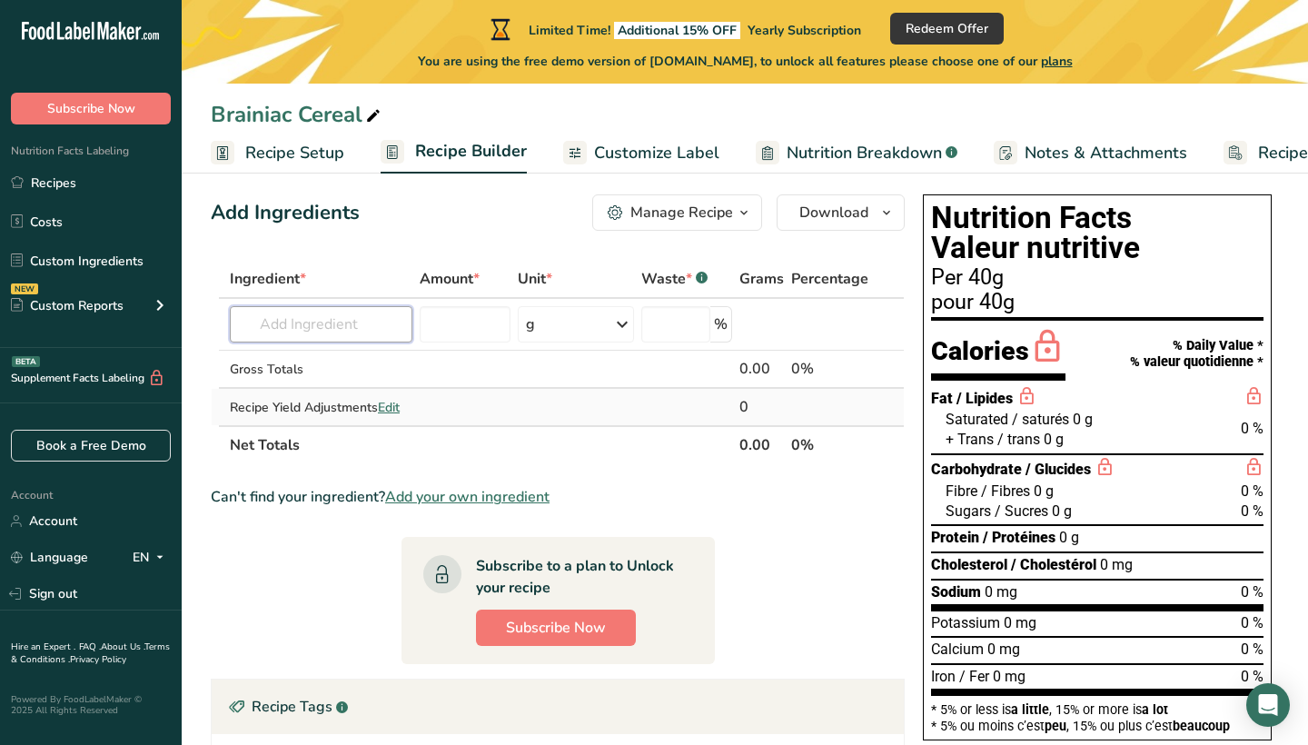
scroll to position [17, 0]
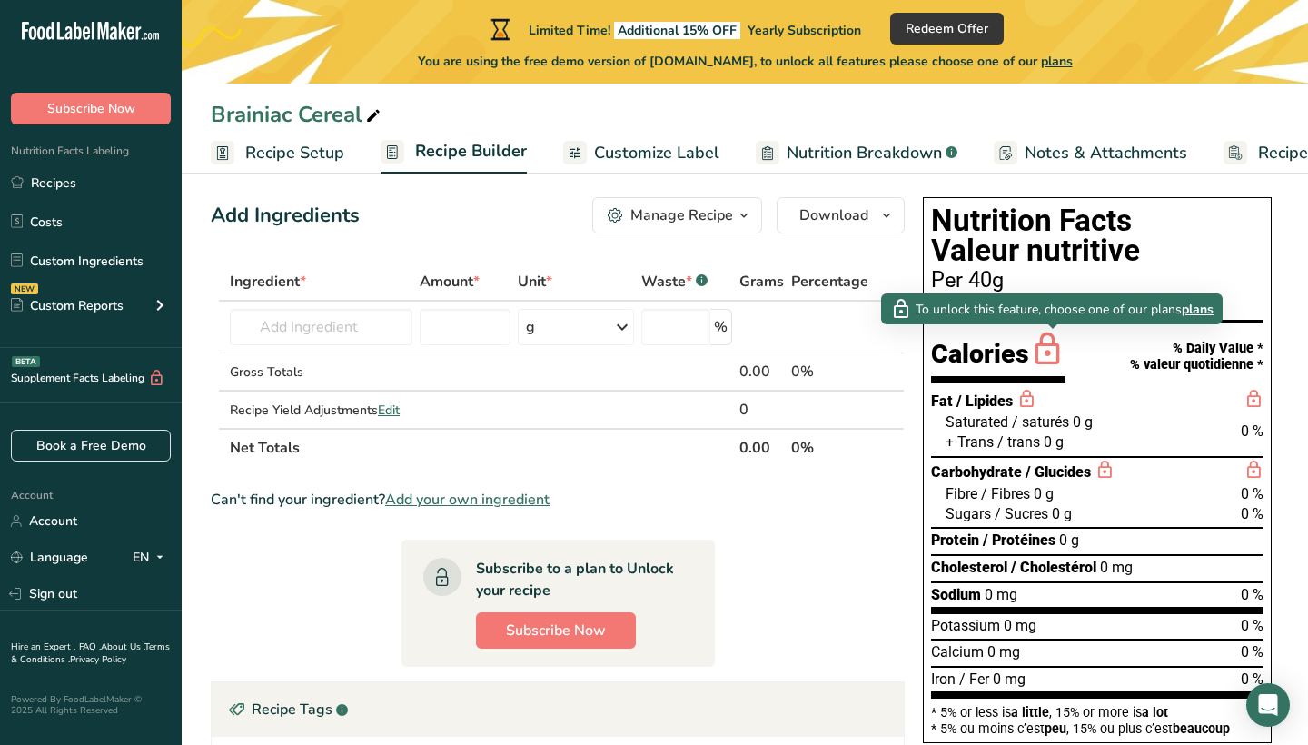
click at [1065, 347] on icon at bounding box center [1047, 350] width 36 height 43
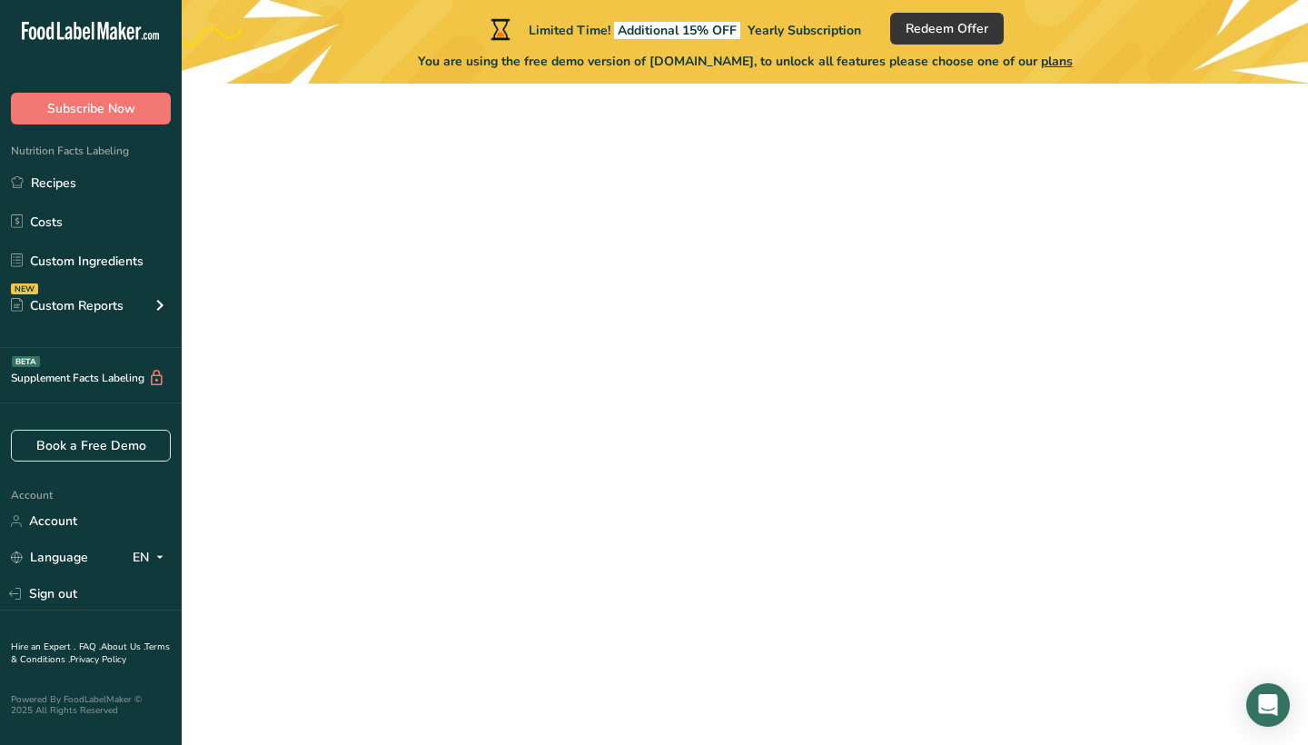
scroll to position [117, 0]
